Goal: Transaction & Acquisition: Book appointment/travel/reservation

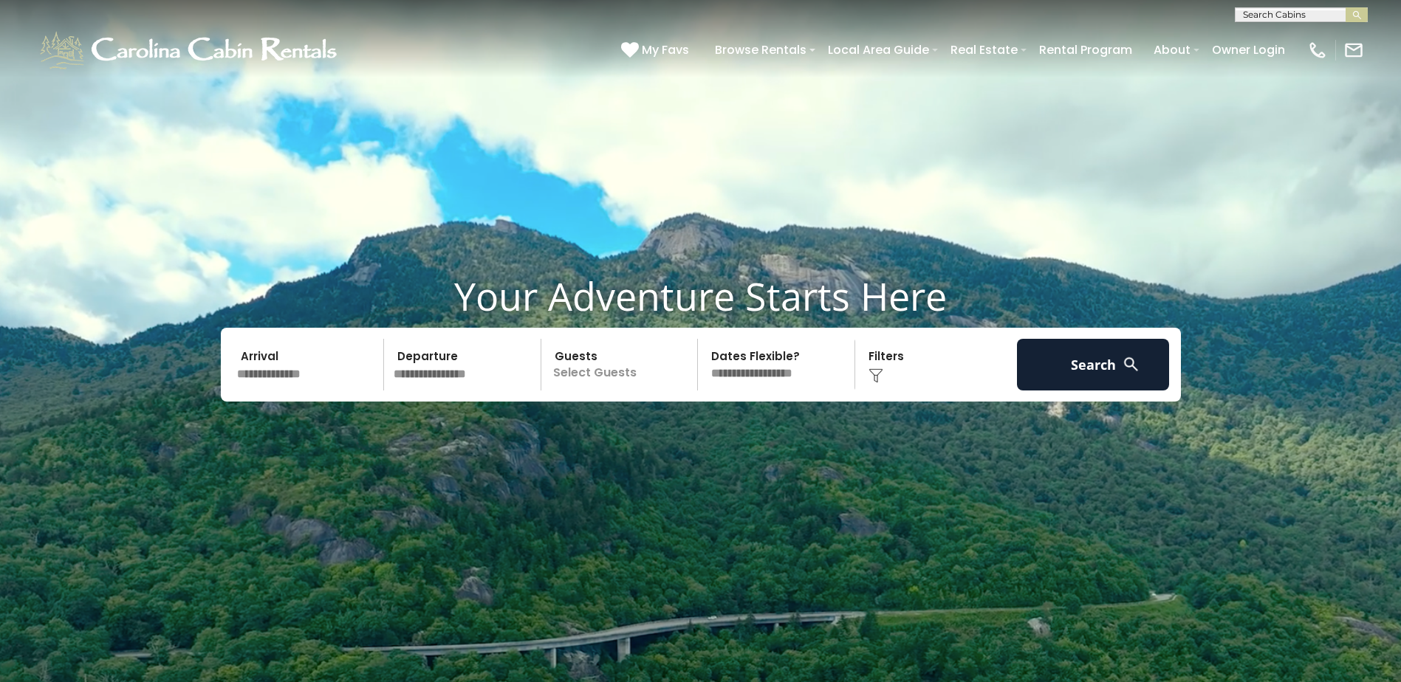
click at [295, 388] on input "text" at bounding box center [308, 365] width 153 height 52
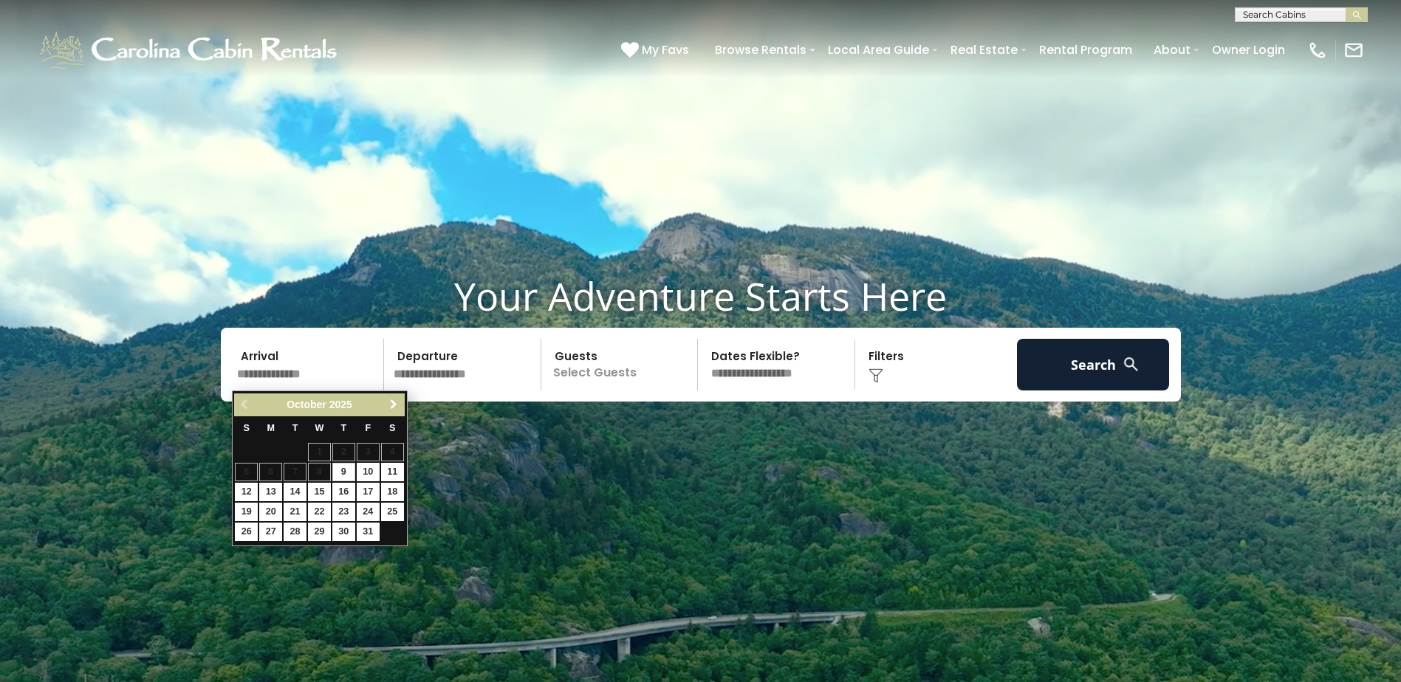
click at [397, 408] on span "Next" at bounding box center [394, 405] width 12 height 12
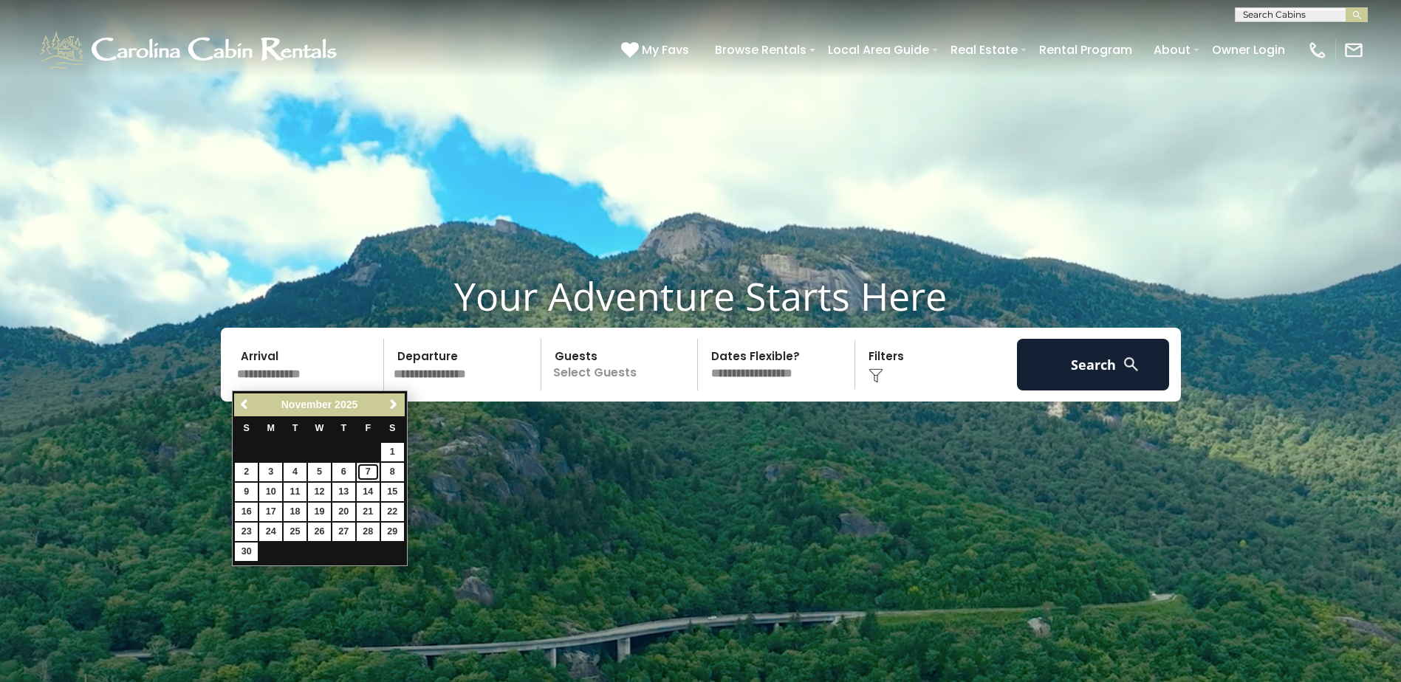
click at [366, 470] on link "7" at bounding box center [368, 472] width 23 height 18
type input "*******"
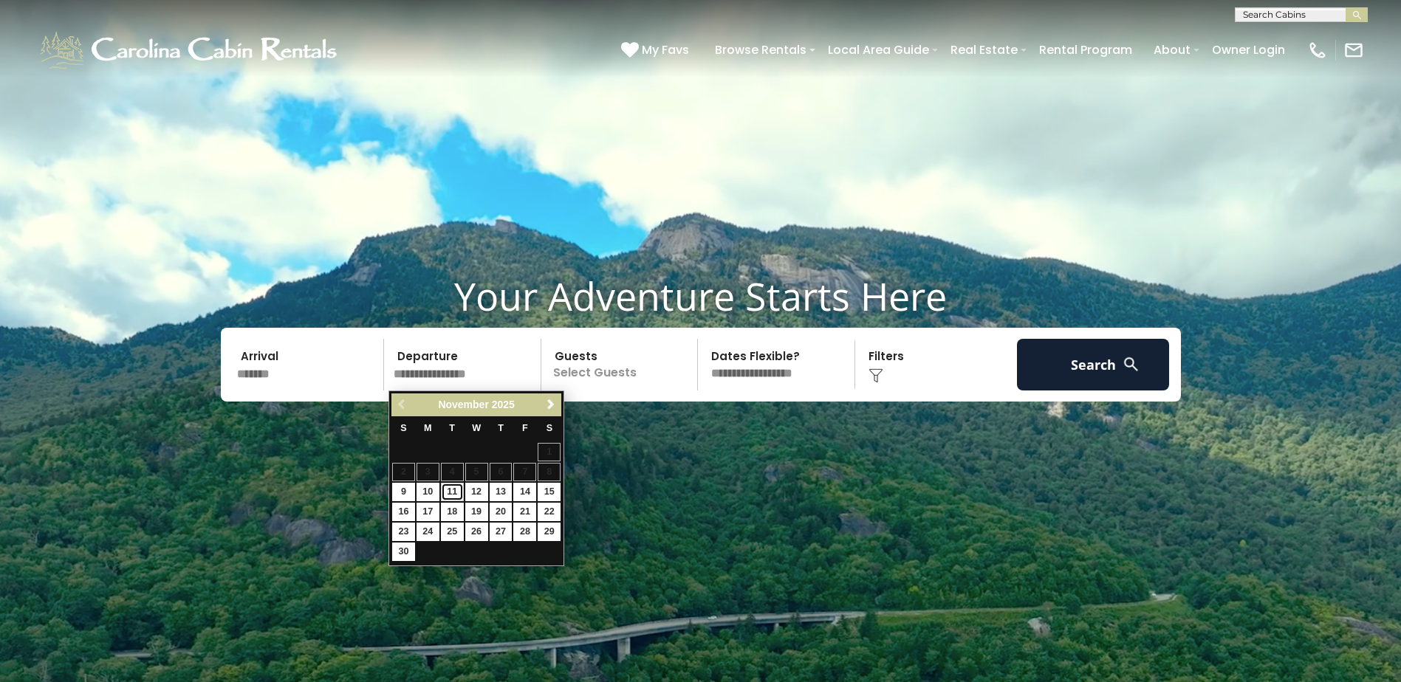
click at [447, 491] on link "11" at bounding box center [452, 492] width 23 height 18
type input "********"
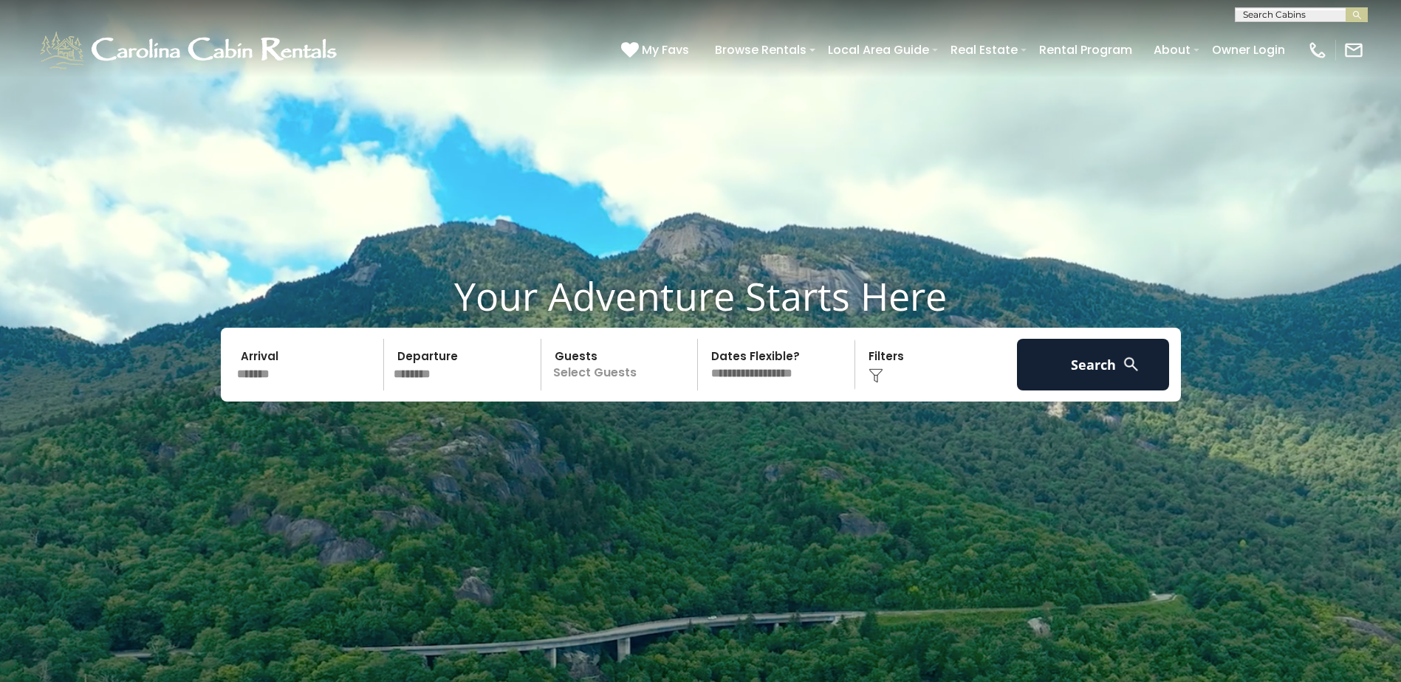
click at [597, 380] on p "Select Guests" at bounding box center [622, 365] width 152 height 52
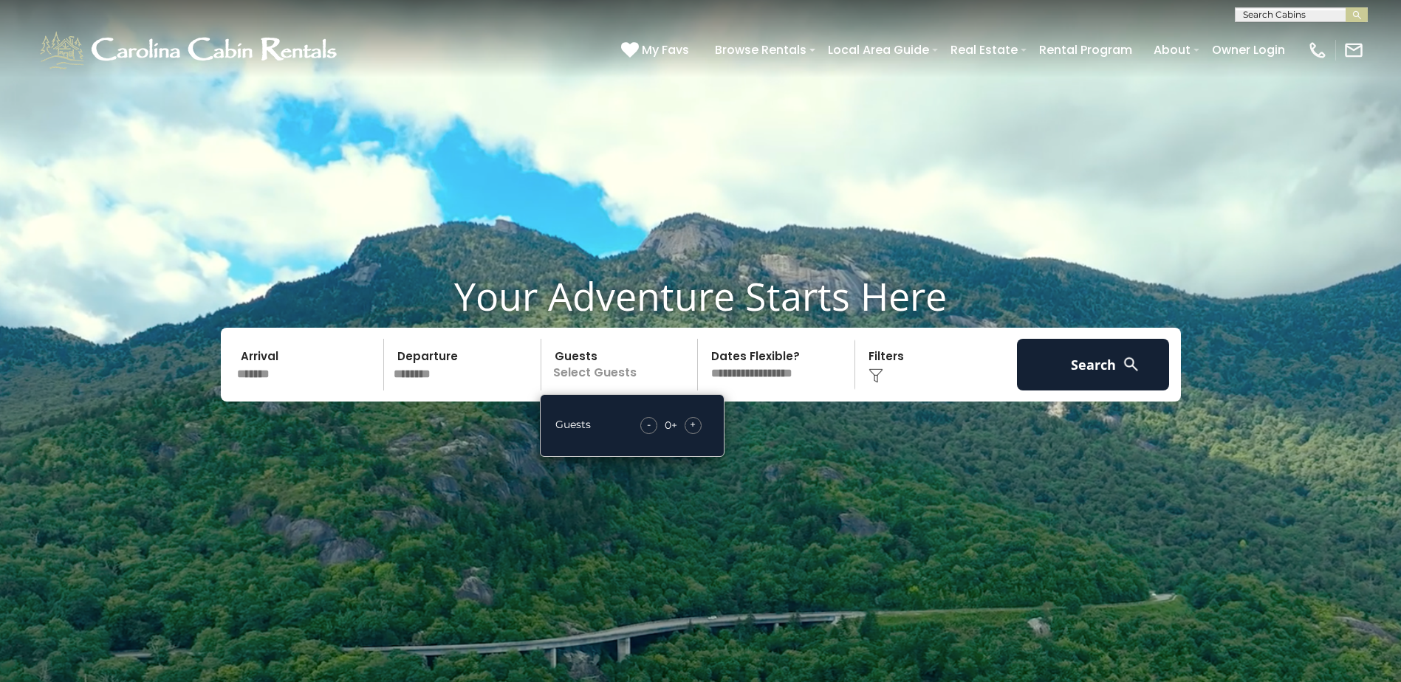
click at [692, 424] on span "+" at bounding box center [693, 424] width 6 height 15
drag, startPoint x: 692, startPoint y: 424, endPoint x: 757, endPoint y: 435, distance: 65.9
click at [757, 435] on video at bounding box center [700, 350] width 1401 height 701
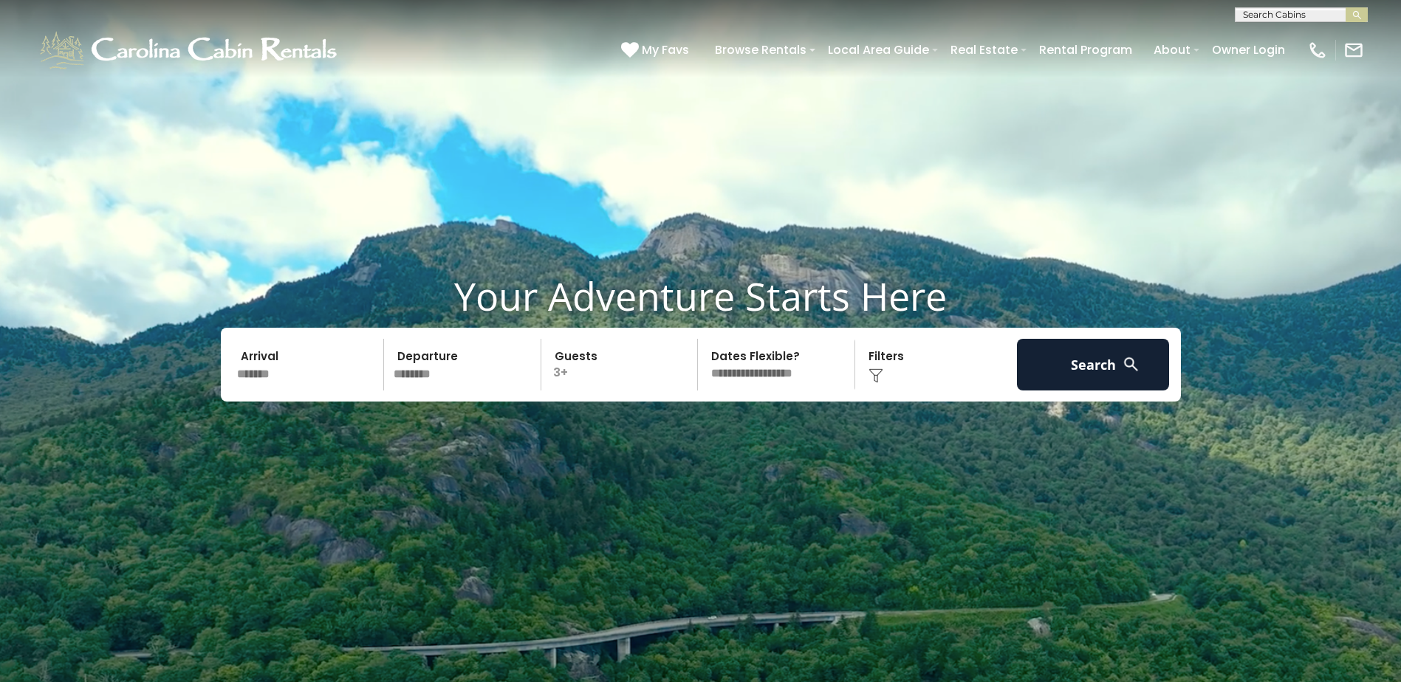
click at [763, 375] on select "**********" at bounding box center [778, 365] width 152 height 52
click at [769, 377] on select "**********" at bounding box center [778, 365] width 152 height 52
click at [879, 369] on img at bounding box center [875, 375] width 15 height 15
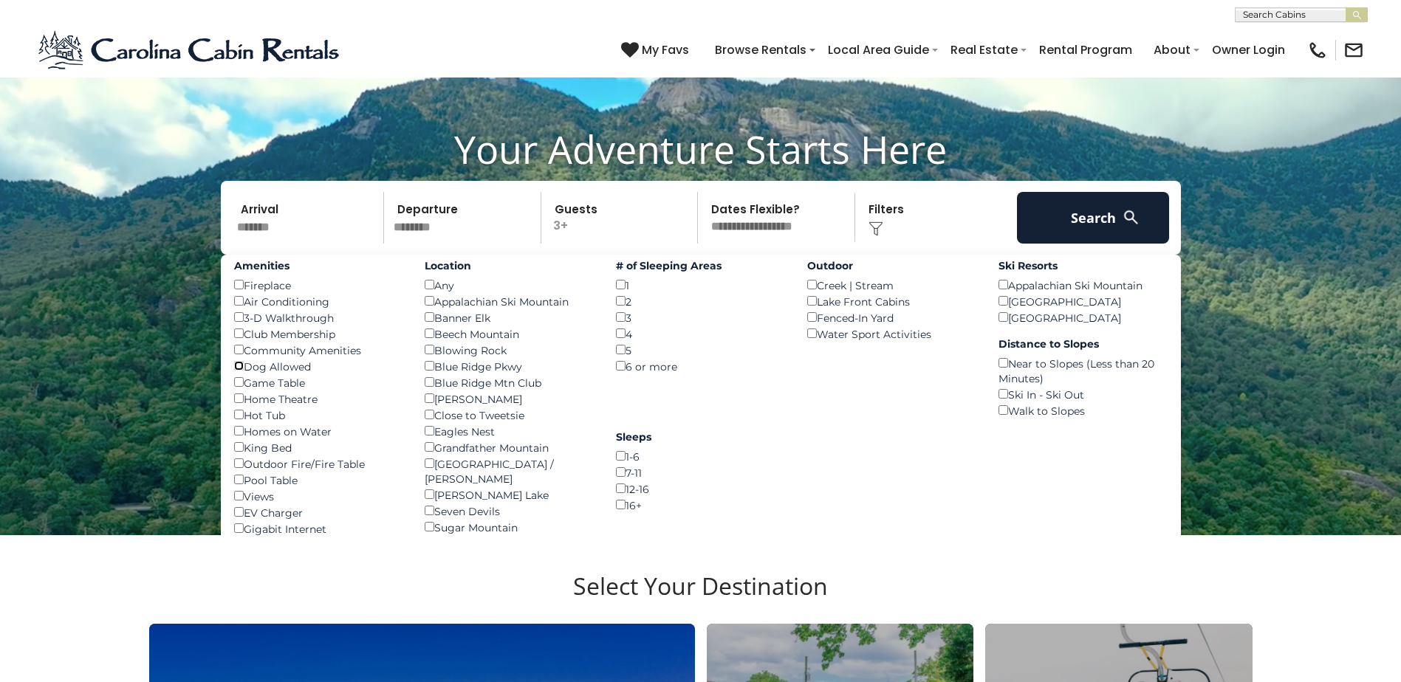
scroll to position [148, 0]
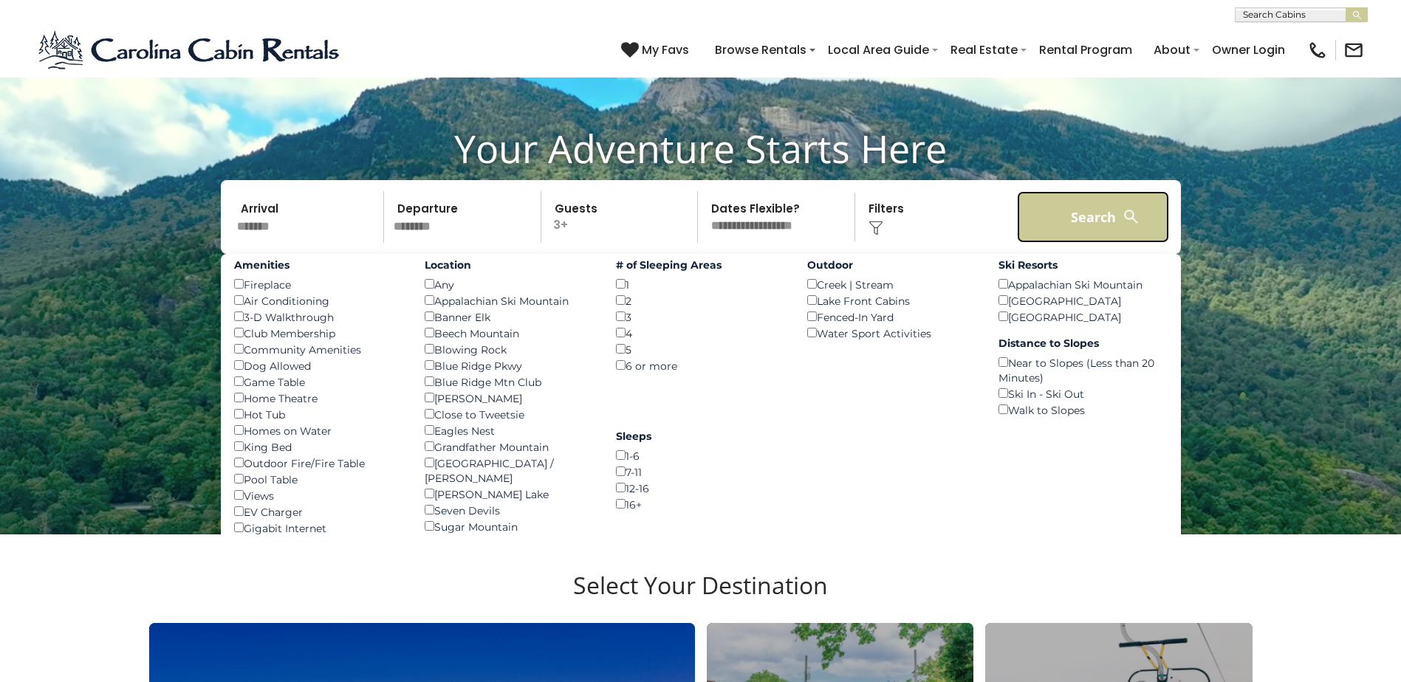
click at [1052, 222] on button "Search" at bounding box center [1093, 217] width 153 height 52
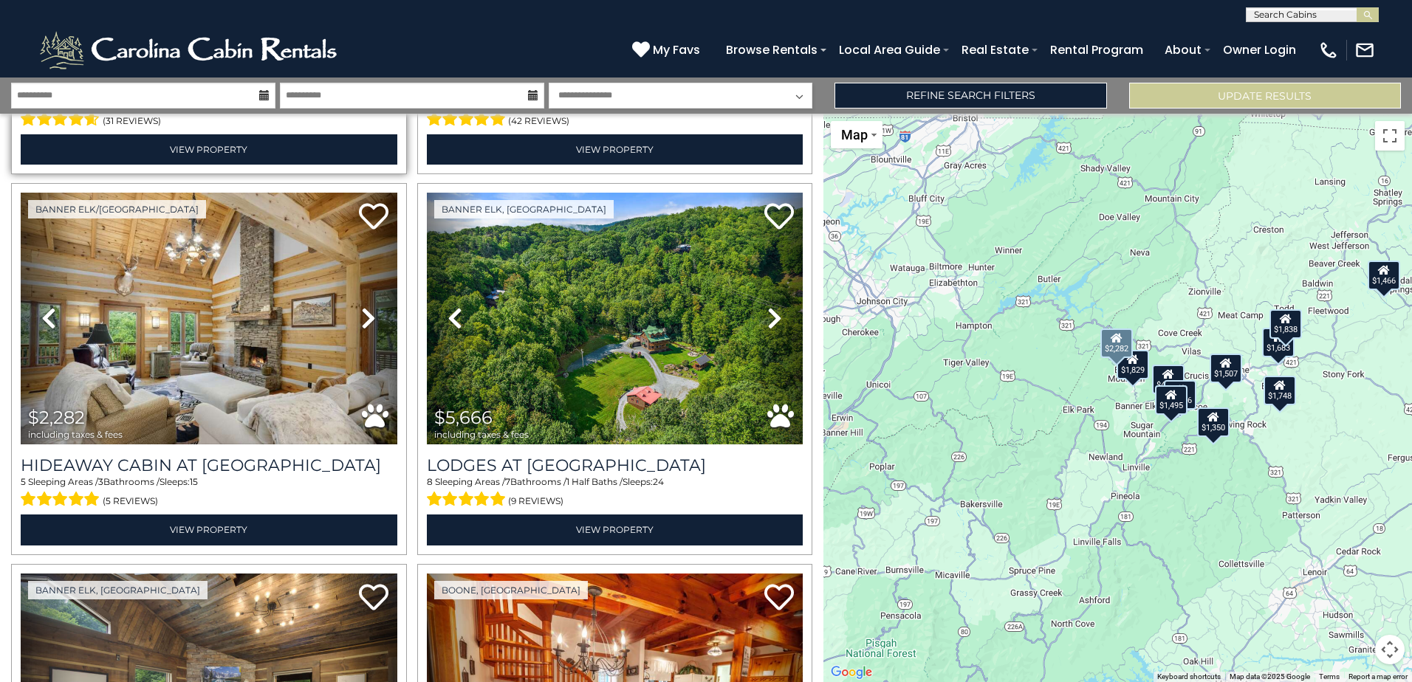
scroll to position [2180, 0]
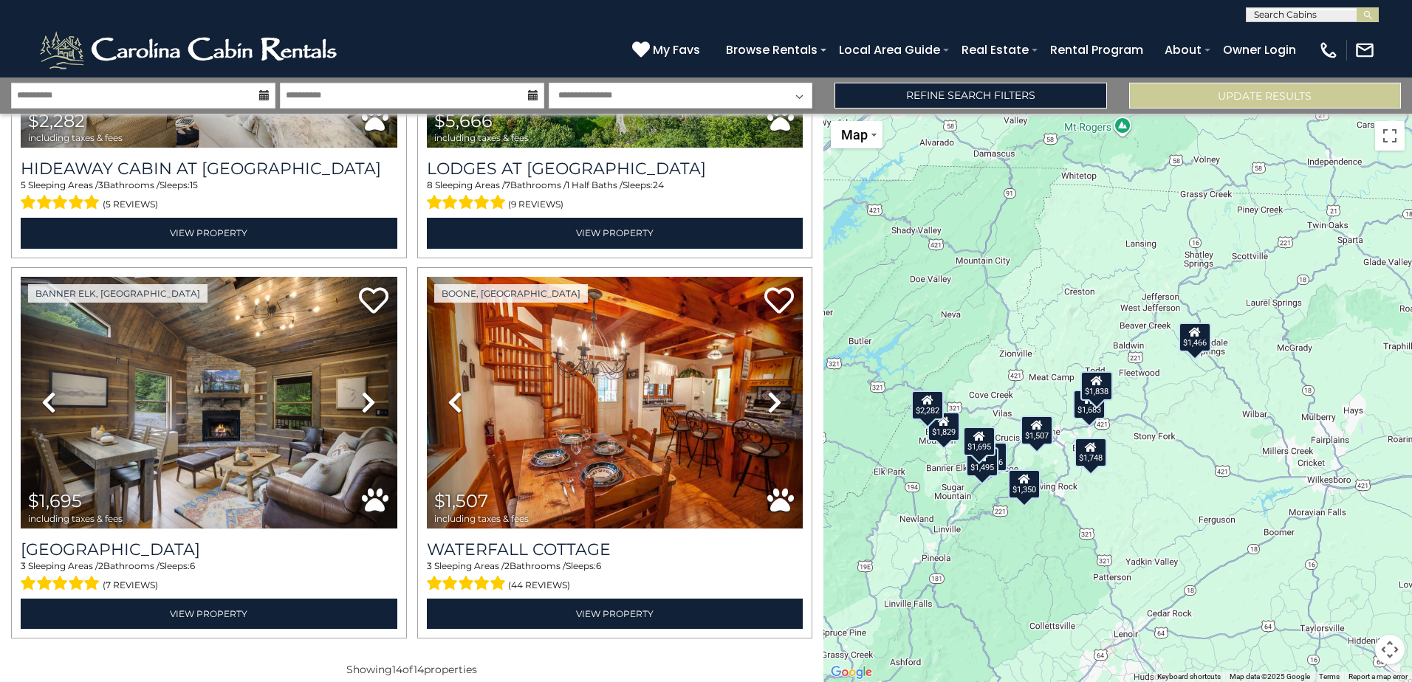
drag, startPoint x: 1040, startPoint y: 360, endPoint x: 849, endPoint y: 423, distance: 201.3
click at [849, 423] on div "$1,829 $1,838 $4,786 $1,683 $1,416 $1,565 $1,495 $1,466 $1,350 $1,748 $2,282 $5…" at bounding box center [1117, 398] width 588 height 569
click at [1195, 341] on div "$1,466" at bounding box center [1194, 338] width 32 height 30
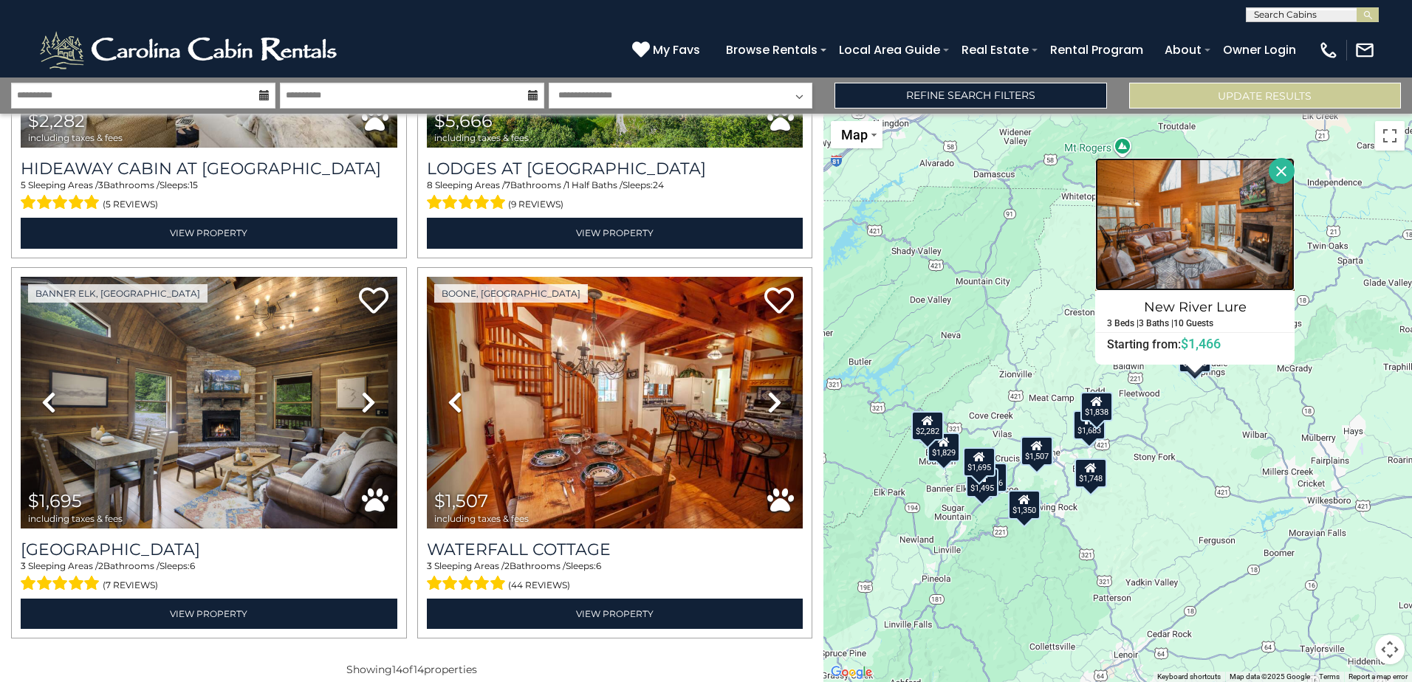
click at [1206, 257] on img at bounding box center [1194, 224] width 199 height 133
click at [529, 92] on icon at bounding box center [533, 95] width 10 height 10
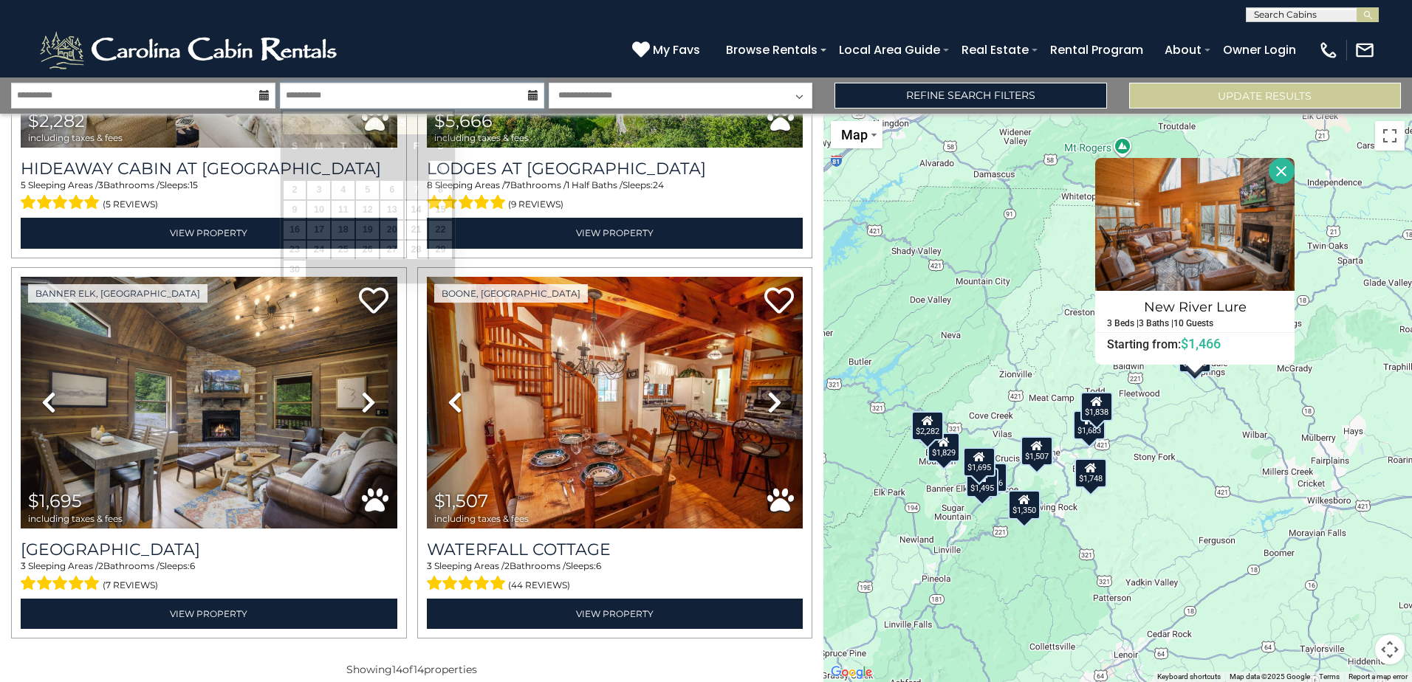
click at [486, 100] on input "**********" at bounding box center [412, 96] width 264 height 26
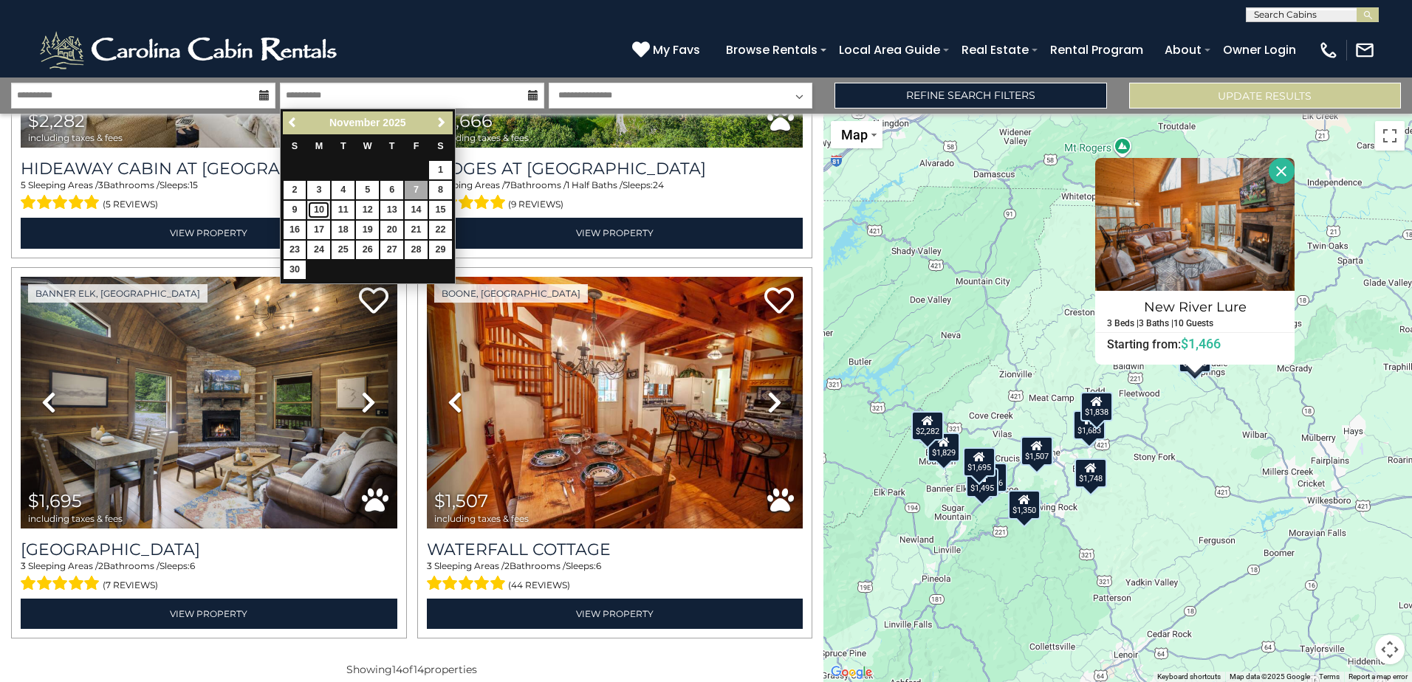
click at [321, 207] on link "10" at bounding box center [318, 210] width 23 height 18
type input "********"
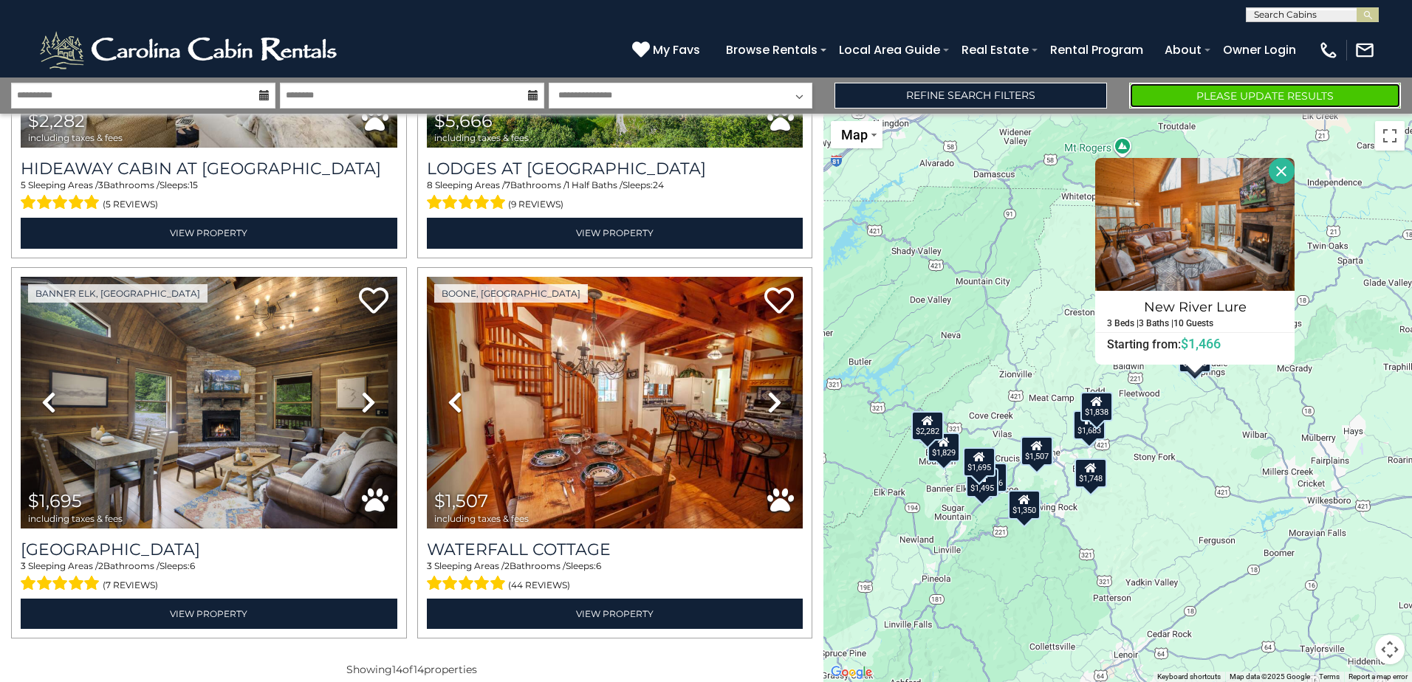
click at [1204, 95] on button "Please Update Results" at bounding box center [1265, 96] width 272 height 26
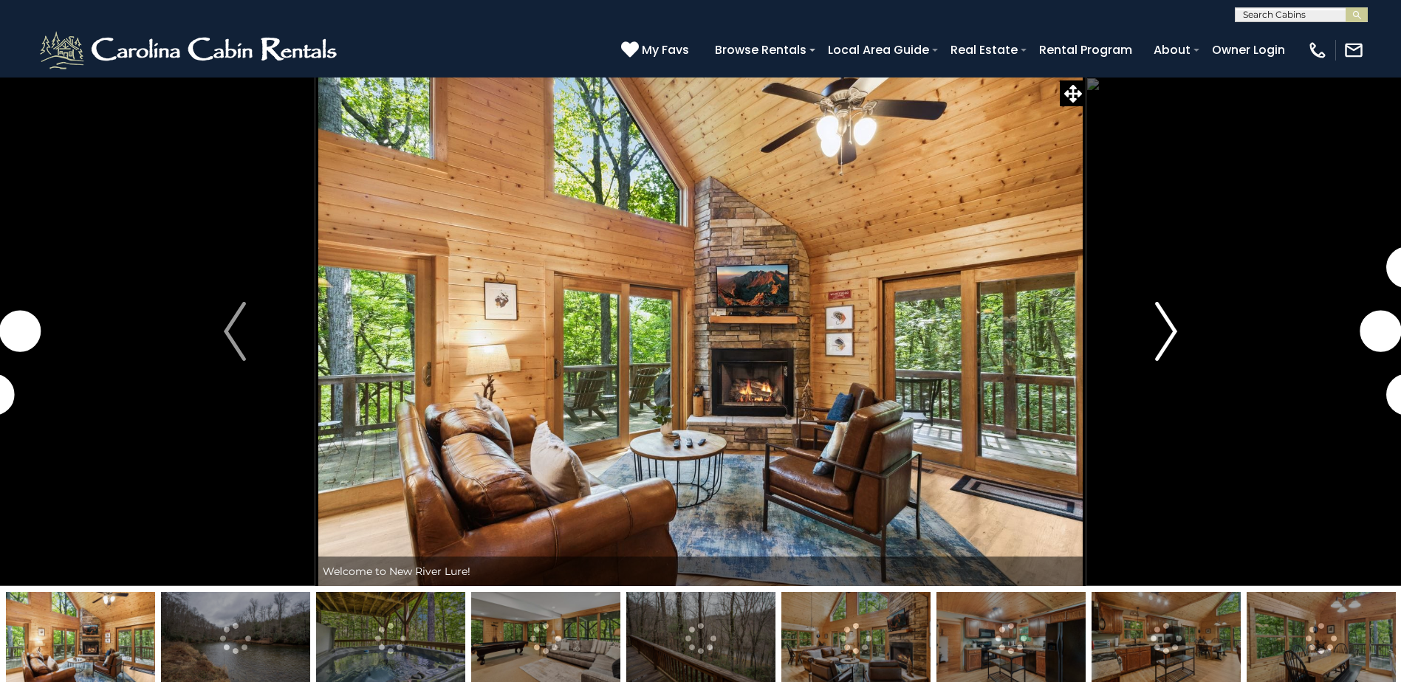
click at [1153, 316] on button "Next" at bounding box center [1165, 331] width 161 height 509
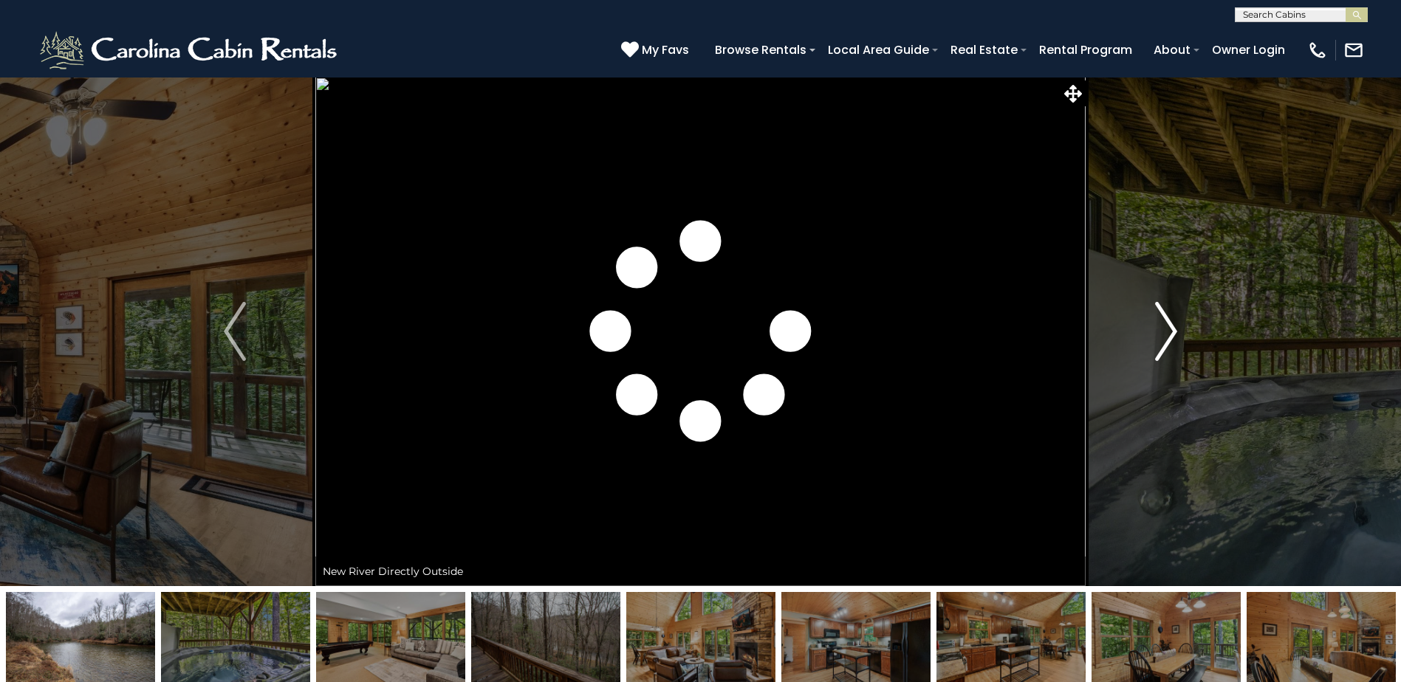
click at [1160, 318] on img "Next" at bounding box center [1166, 331] width 22 height 59
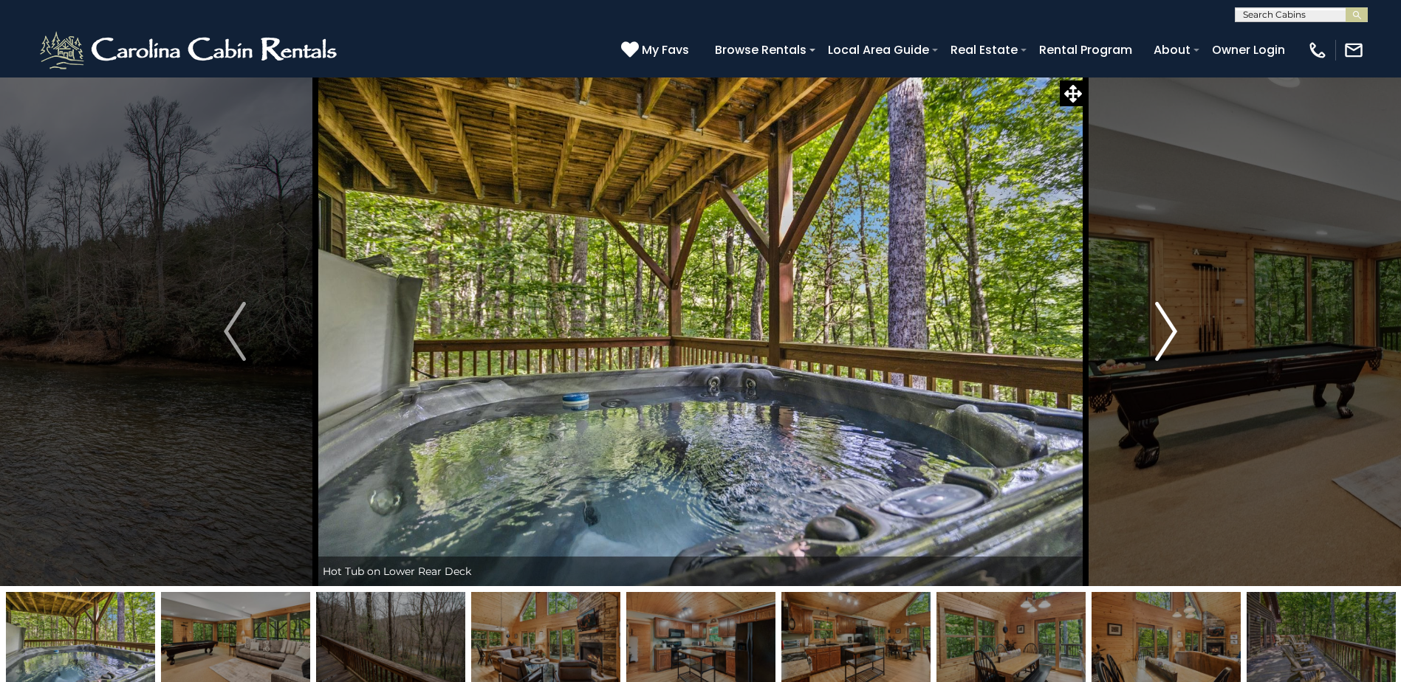
click at [1160, 318] on img "Next" at bounding box center [1166, 331] width 22 height 59
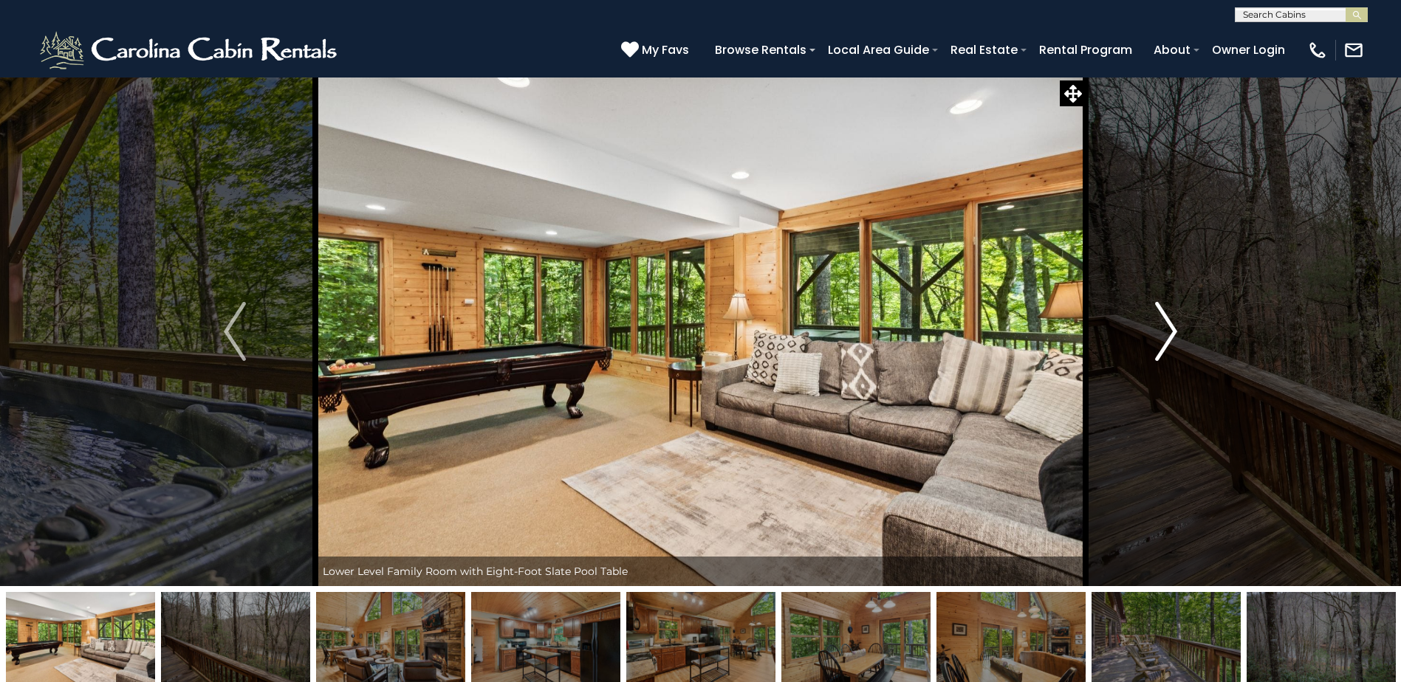
click at [1160, 318] on img "Next" at bounding box center [1166, 331] width 22 height 59
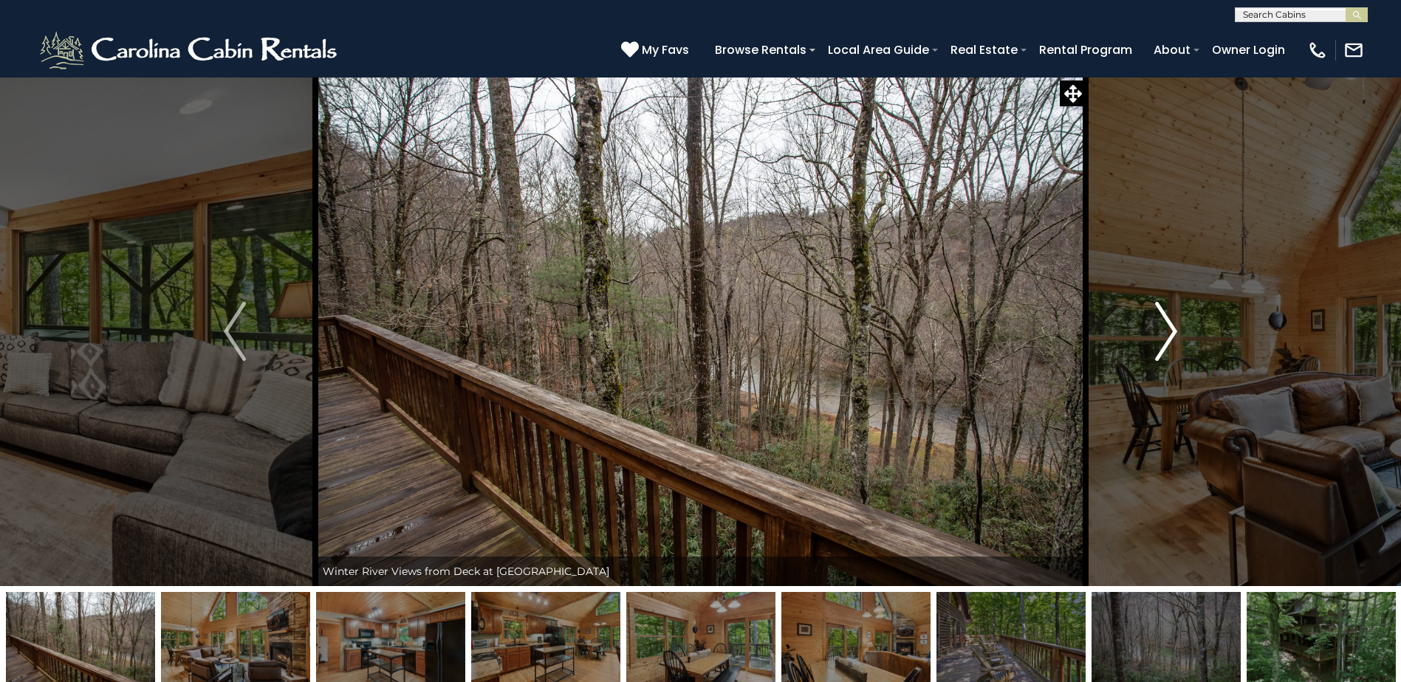
click at [1161, 318] on img "Next" at bounding box center [1166, 331] width 22 height 59
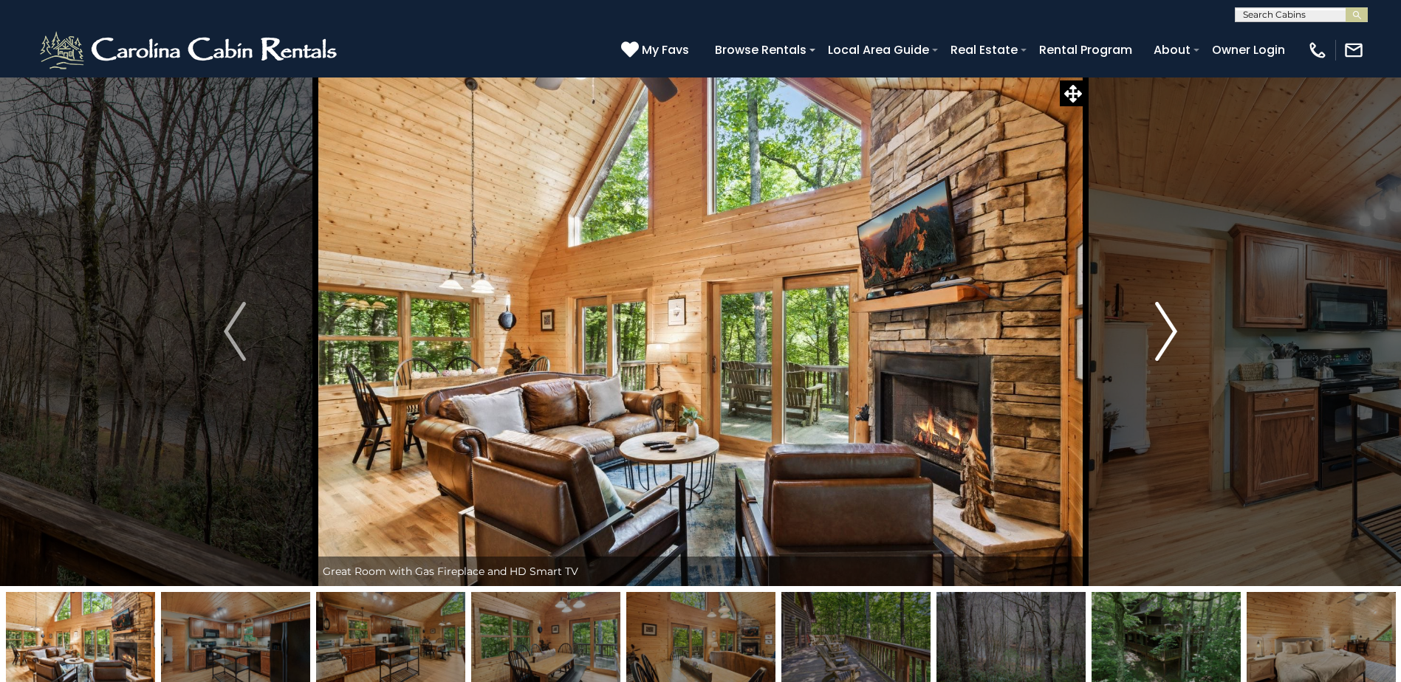
click at [1161, 318] on img "Next" at bounding box center [1166, 331] width 22 height 59
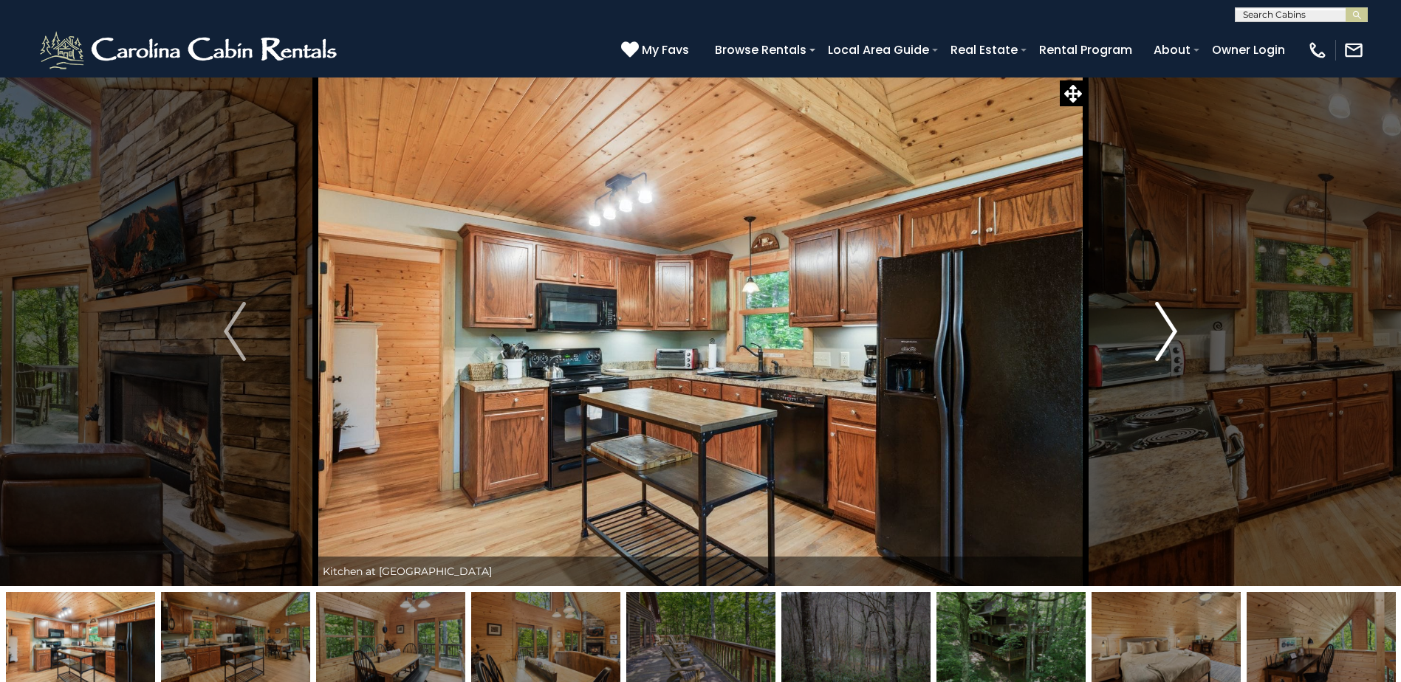
click at [1161, 318] on img "Next" at bounding box center [1166, 331] width 22 height 59
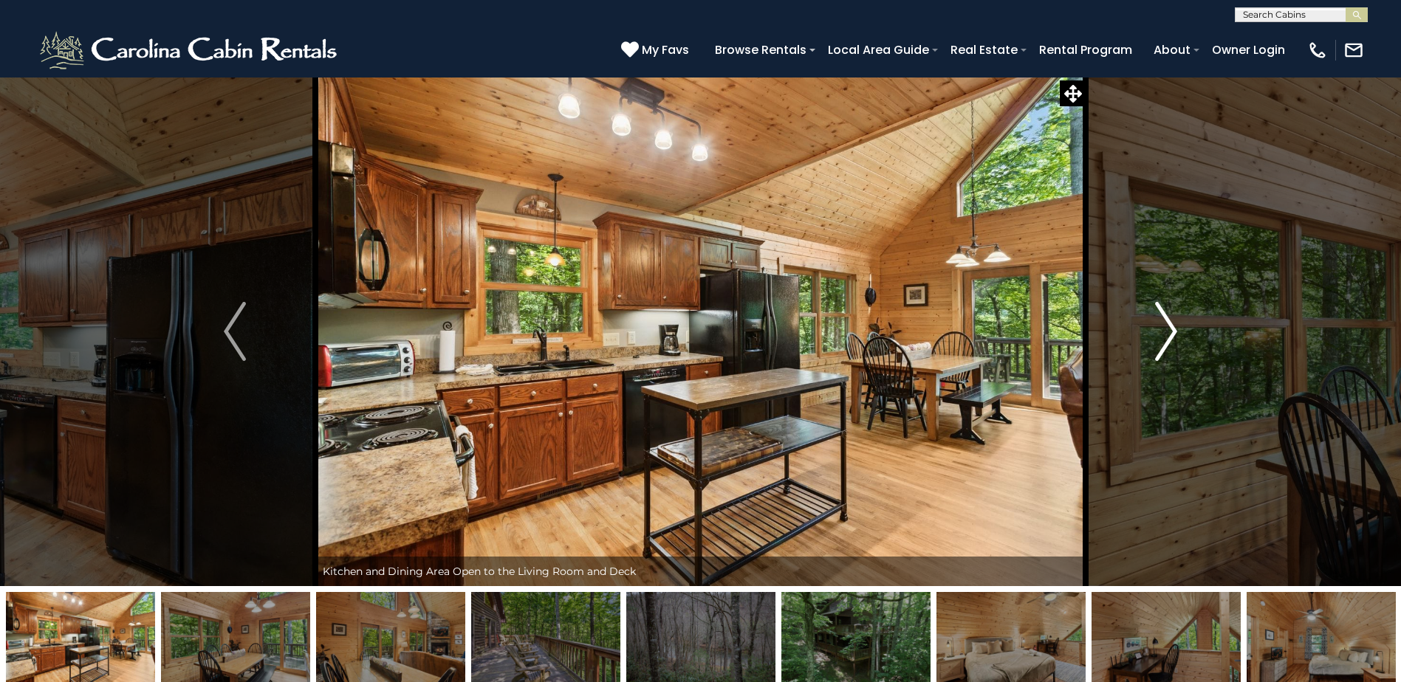
click at [1161, 318] on img "Next" at bounding box center [1166, 331] width 22 height 59
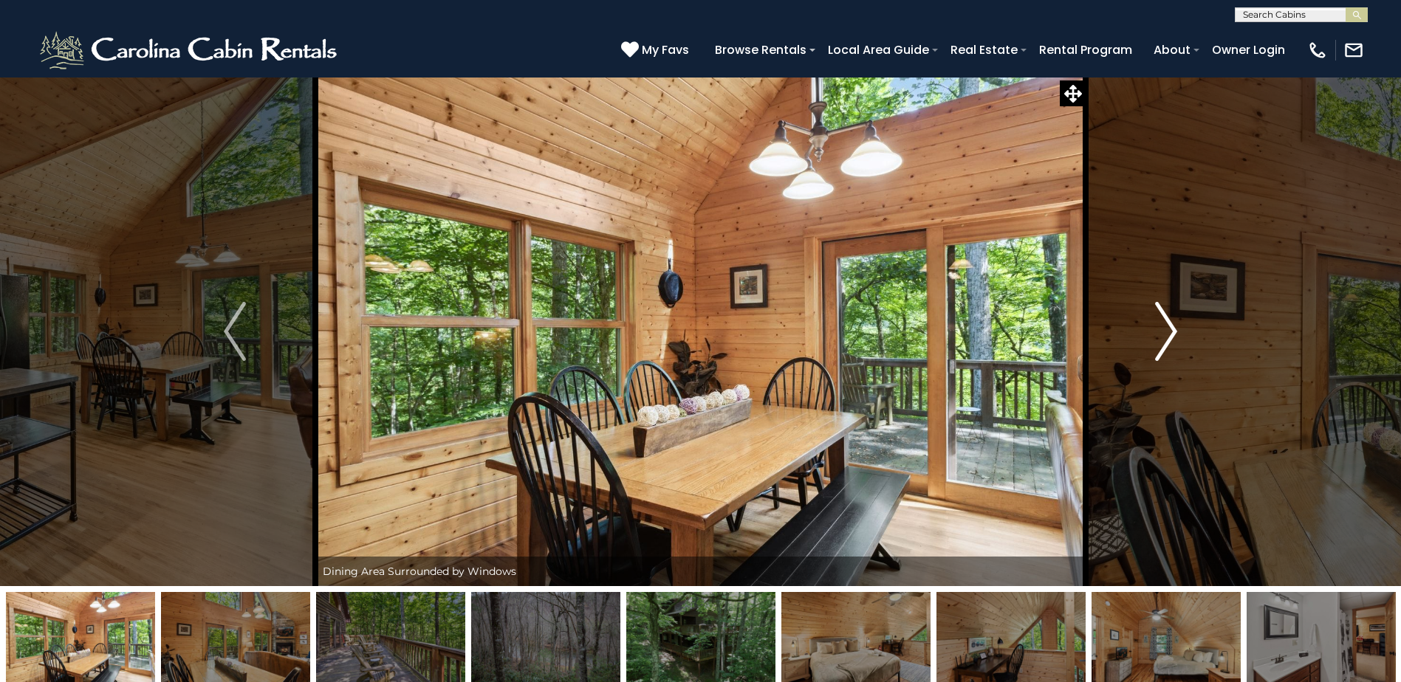
click at [1161, 318] on img "Next" at bounding box center [1166, 331] width 22 height 59
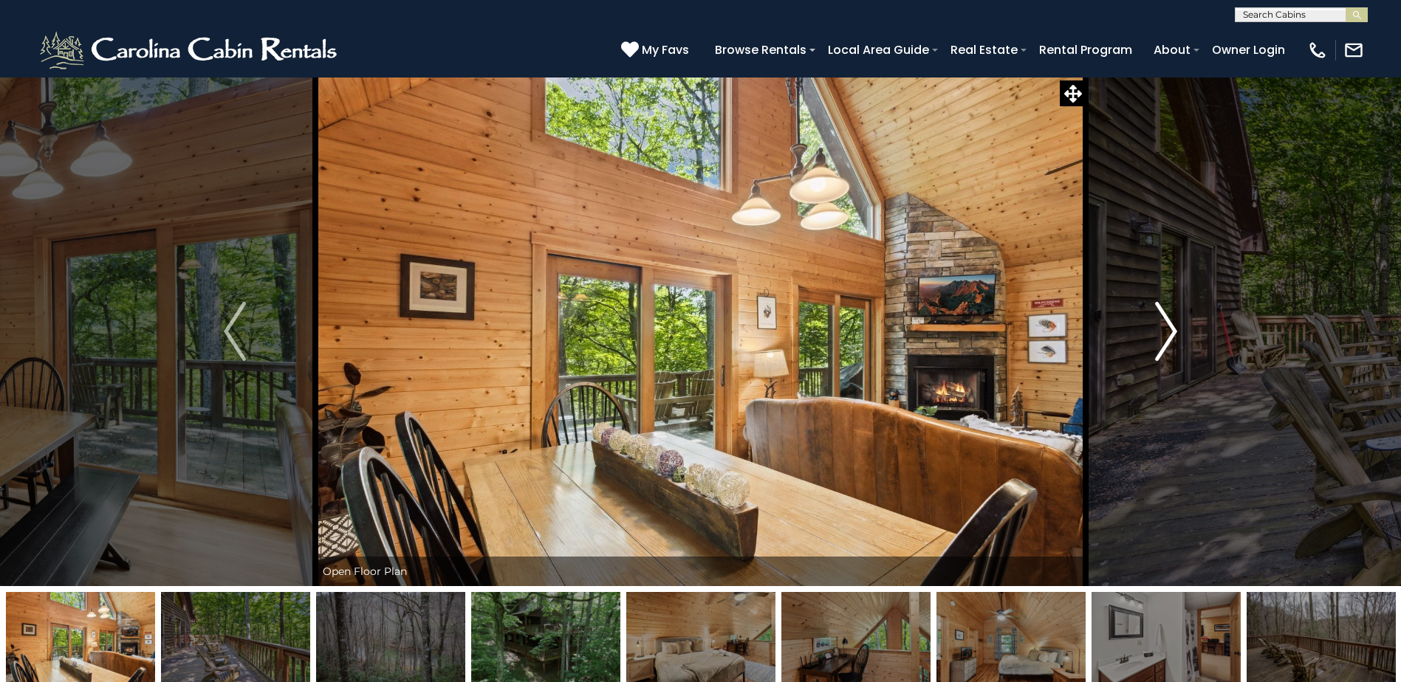
click at [1161, 318] on img "Next" at bounding box center [1166, 331] width 22 height 59
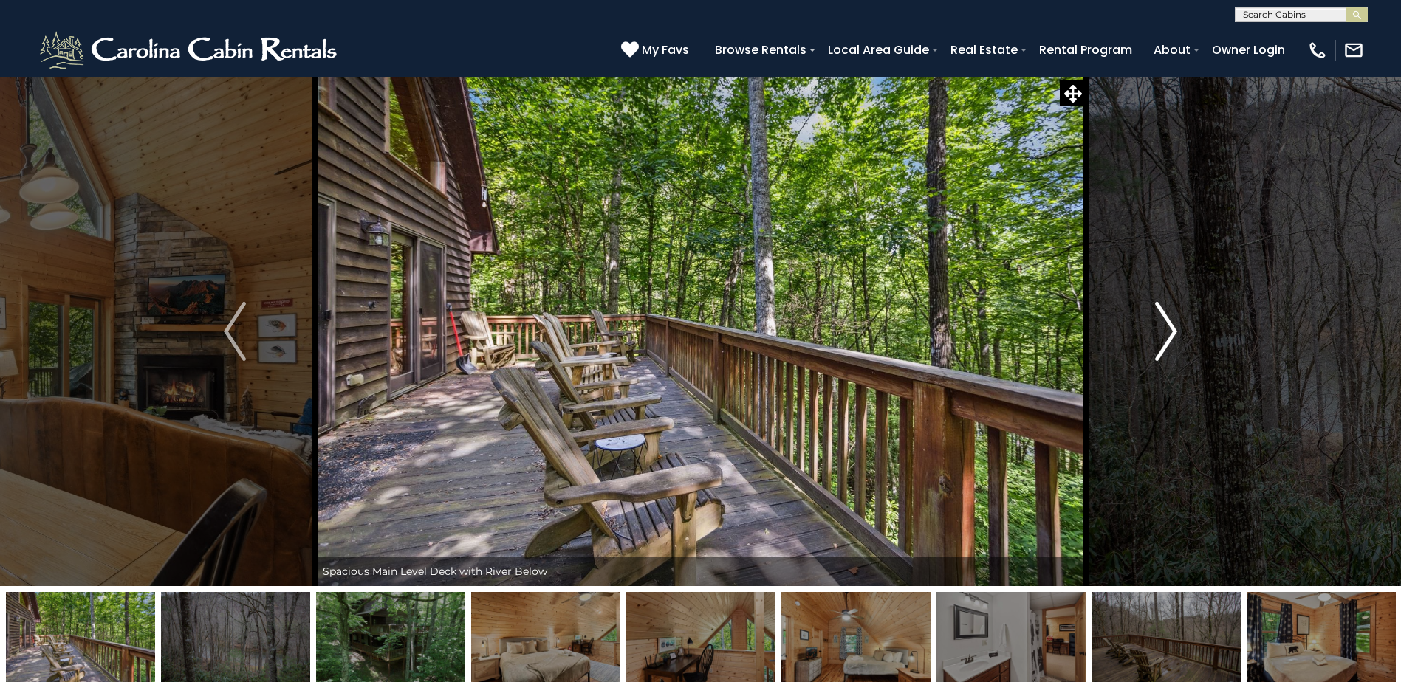
click at [1161, 318] on img "Next" at bounding box center [1166, 331] width 22 height 59
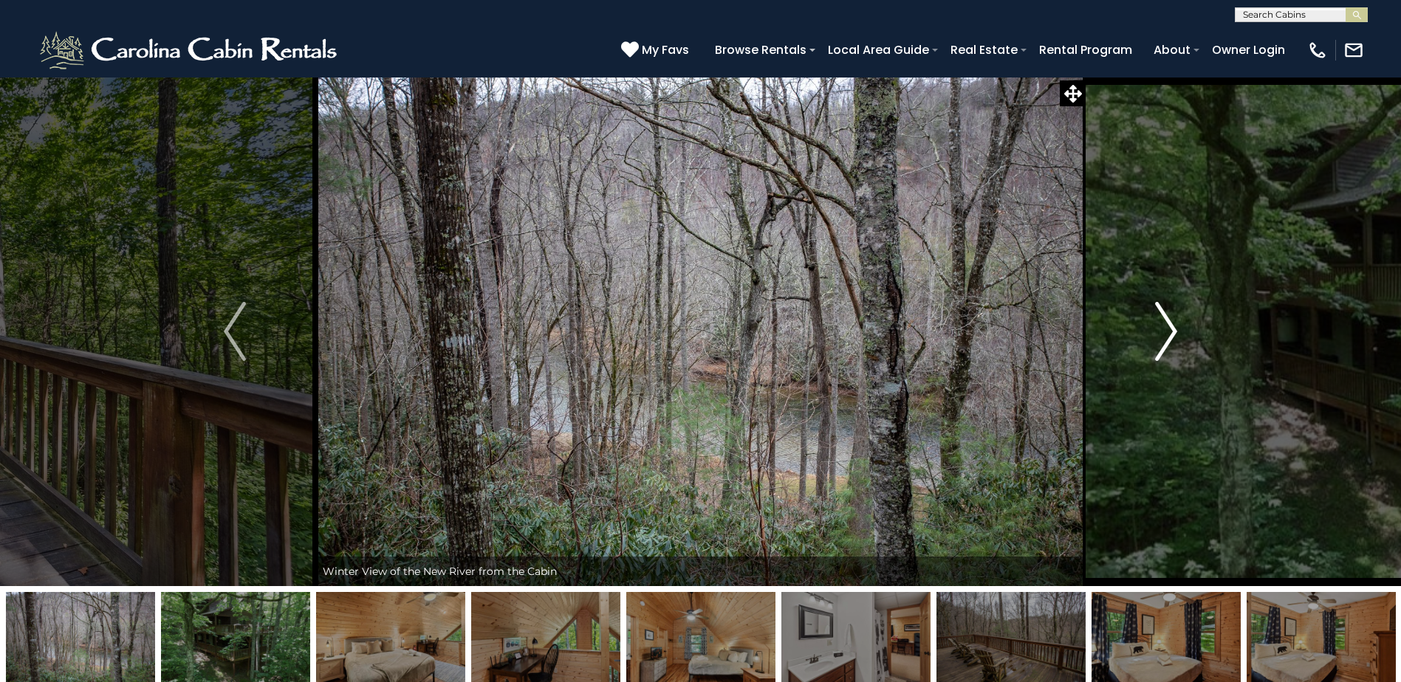
click at [1161, 318] on img "Next" at bounding box center [1166, 331] width 22 height 59
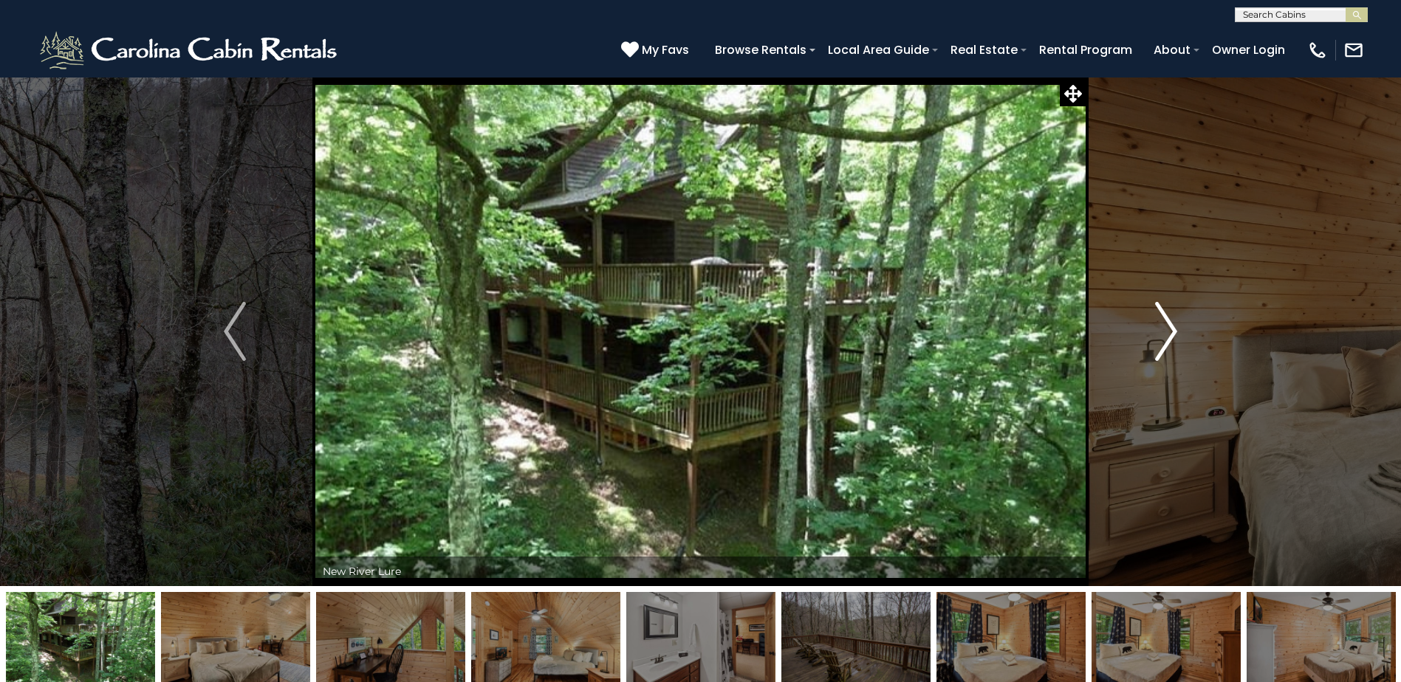
click at [1161, 318] on img "Next" at bounding box center [1166, 331] width 22 height 59
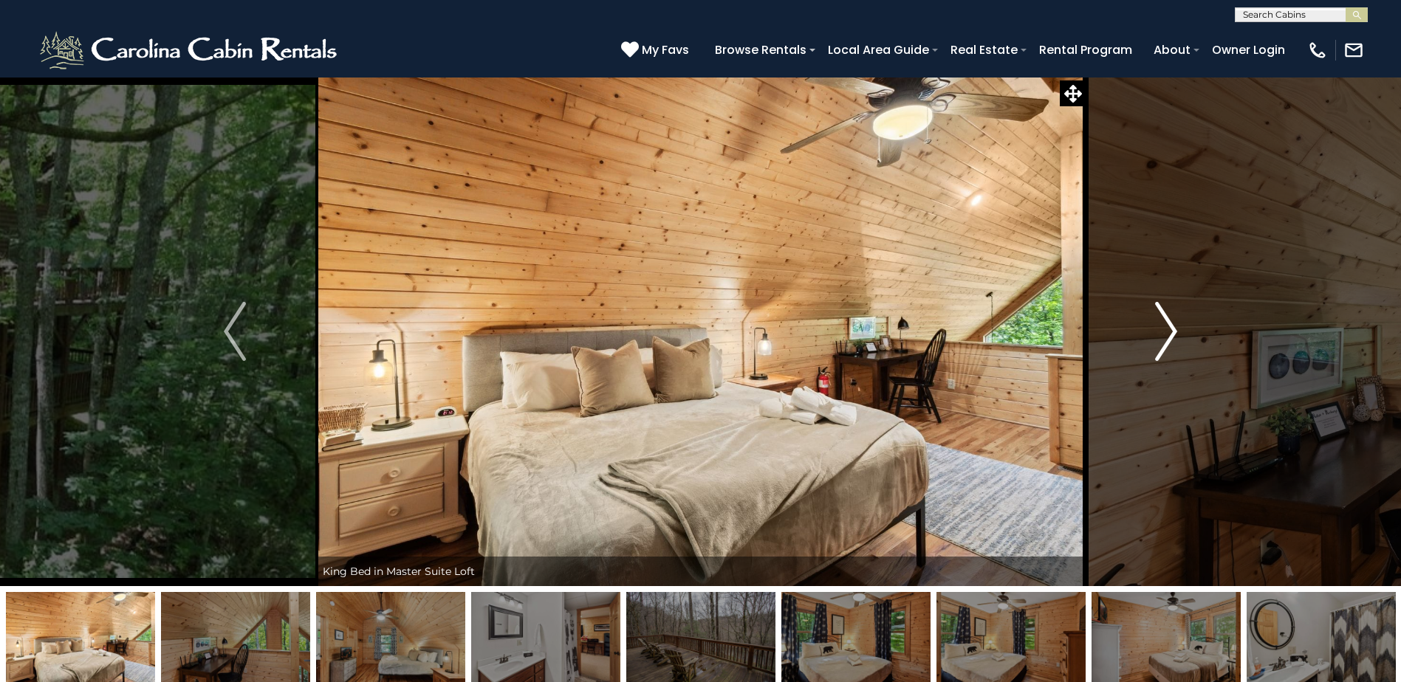
click at [1161, 318] on img "Next" at bounding box center [1166, 331] width 22 height 59
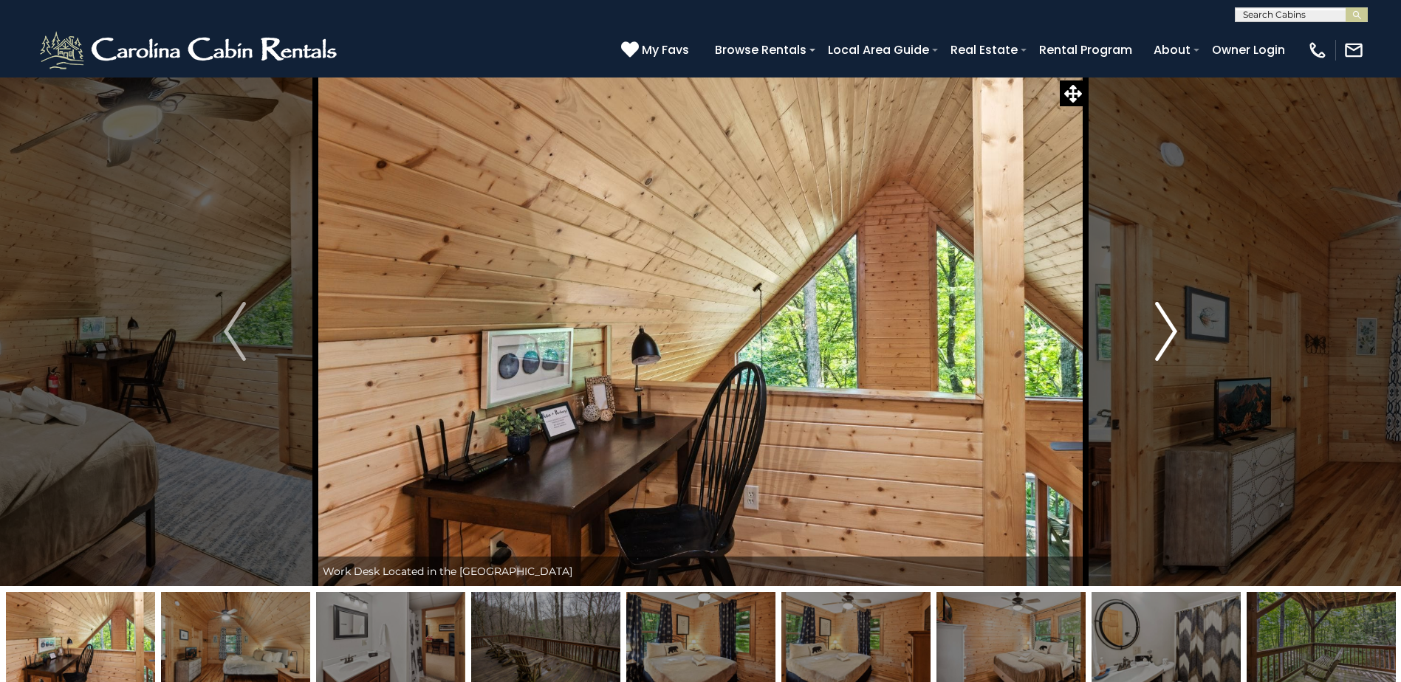
click at [1161, 318] on img "Next" at bounding box center [1166, 331] width 22 height 59
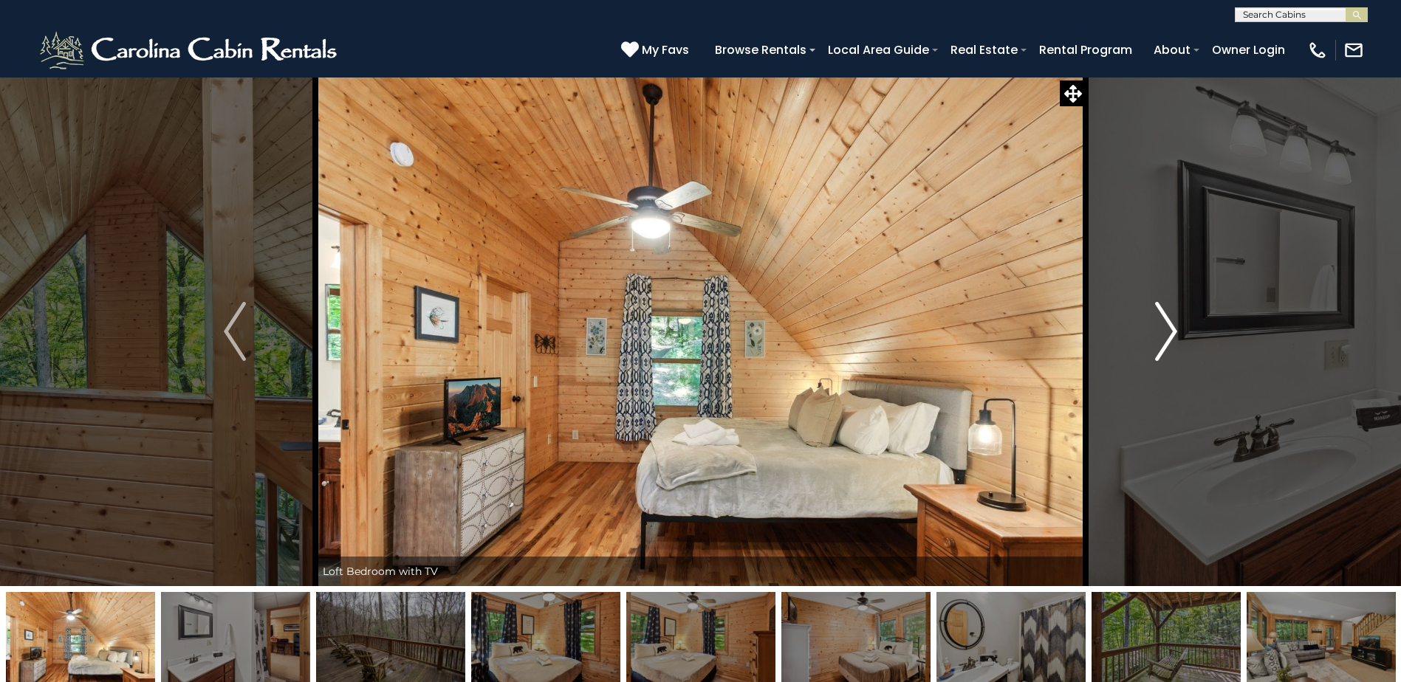
click at [1161, 318] on img "Next" at bounding box center [1166, 331] width 22 height 59
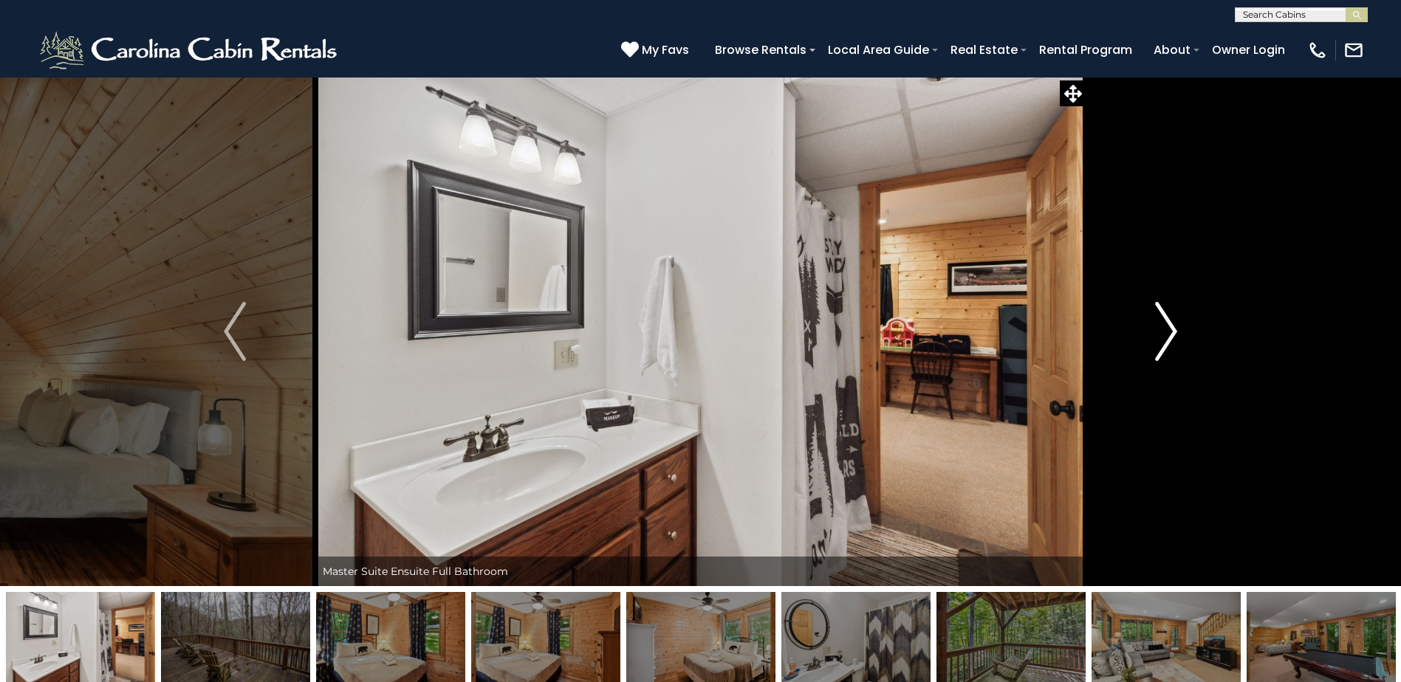
click at [1165, 319] on img "Next" at bounding box center [1166, 331] width 22 height 59
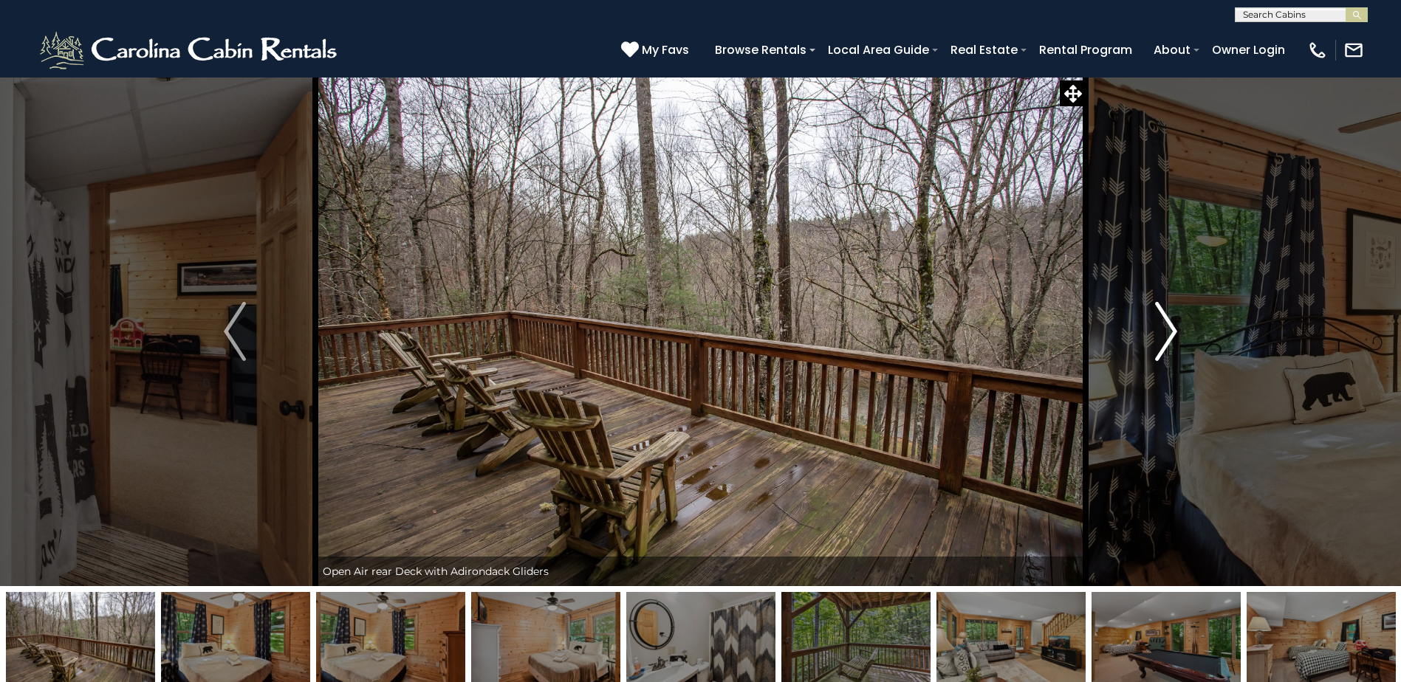
click at [1167, 319] on img "Next" at bounding box center [1166, 331] width 22 height 59
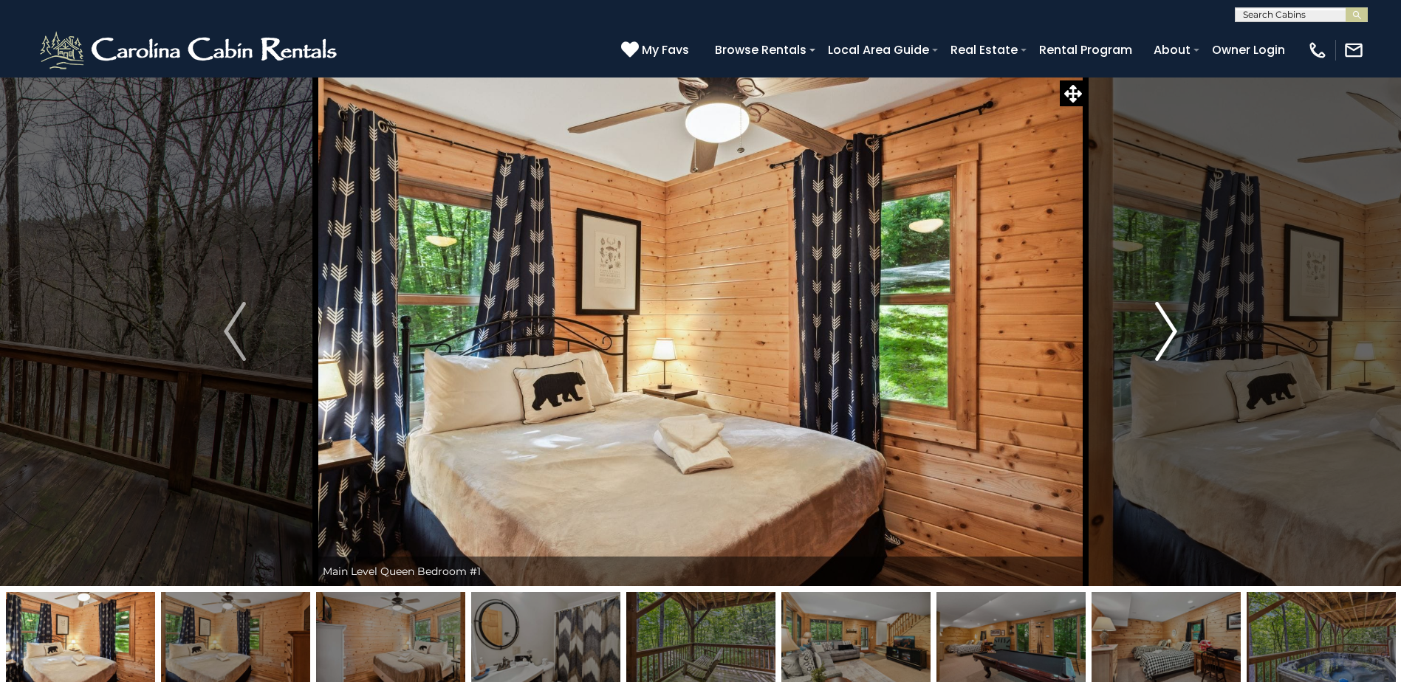
click at [1167, 319] on img "Next" at bounding box center [1166, 331] width 22 height 59
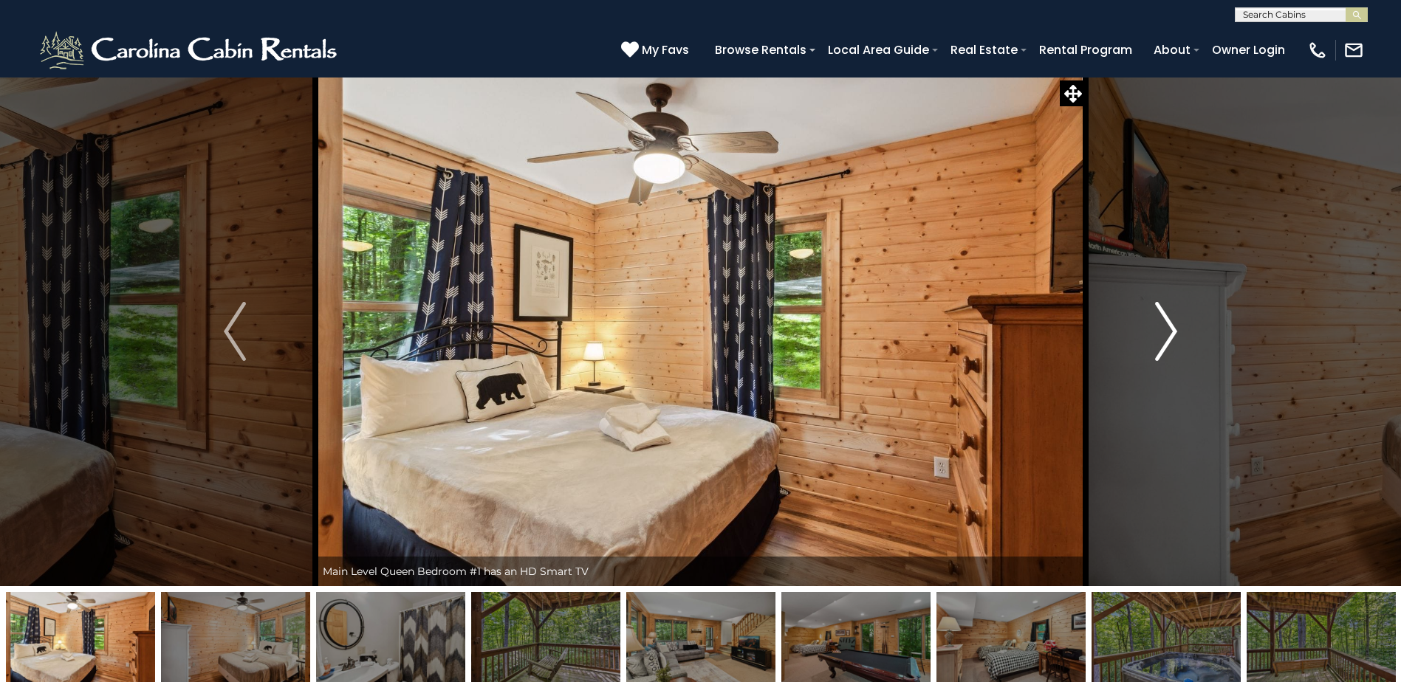
click at [1167, 319] on img "Next" at bounding box center [1166, 331] width 22 height 59
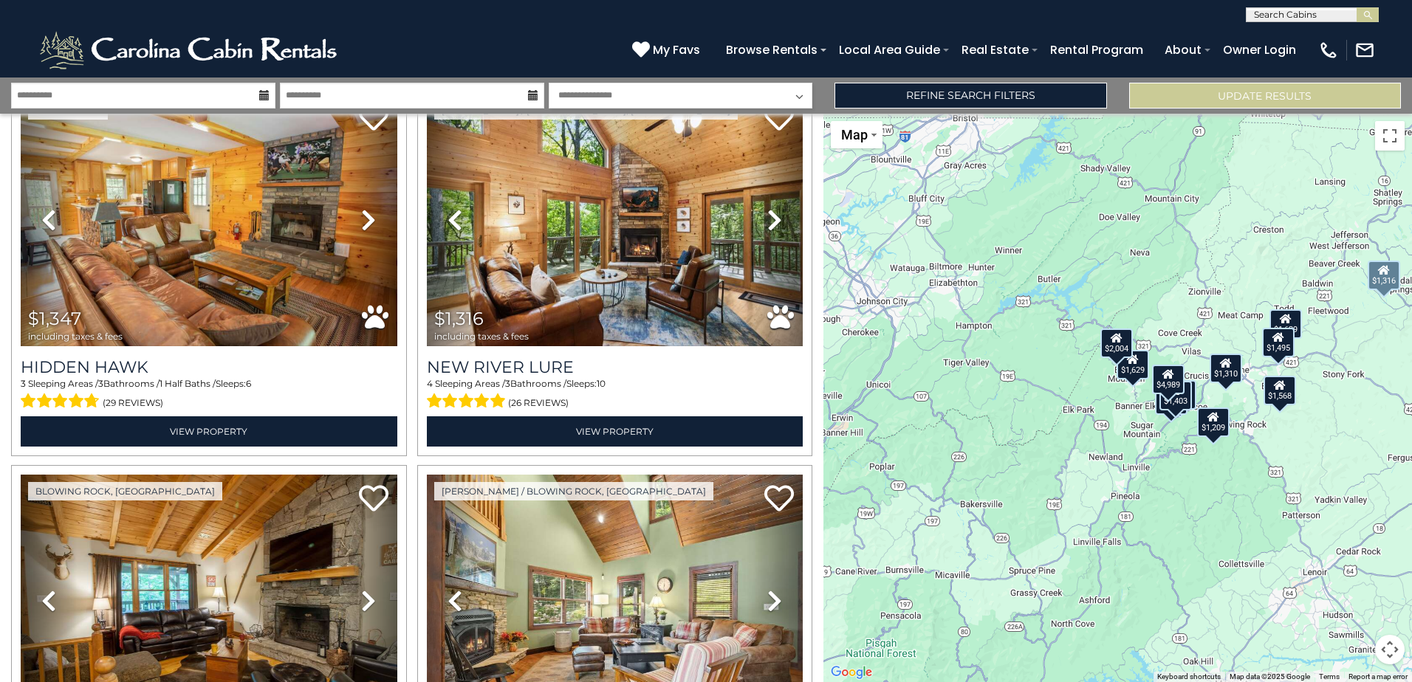
scroll to position [778, 0]
